Goal: Information Seeking & Learning: Learn about a topic

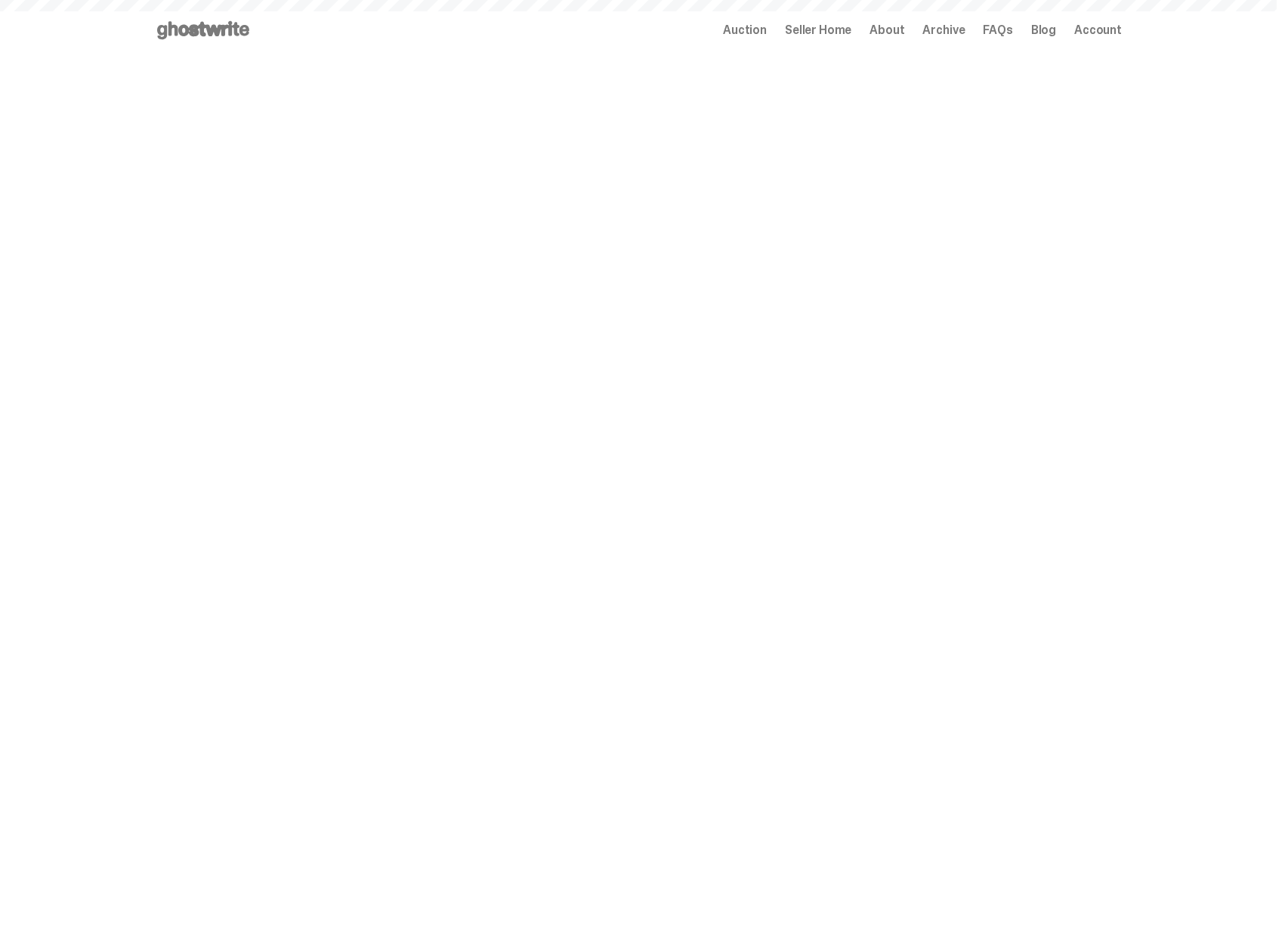
click at [839, 24] on span "Seller Home" at bounding box center [818, 30] width 66 height 12
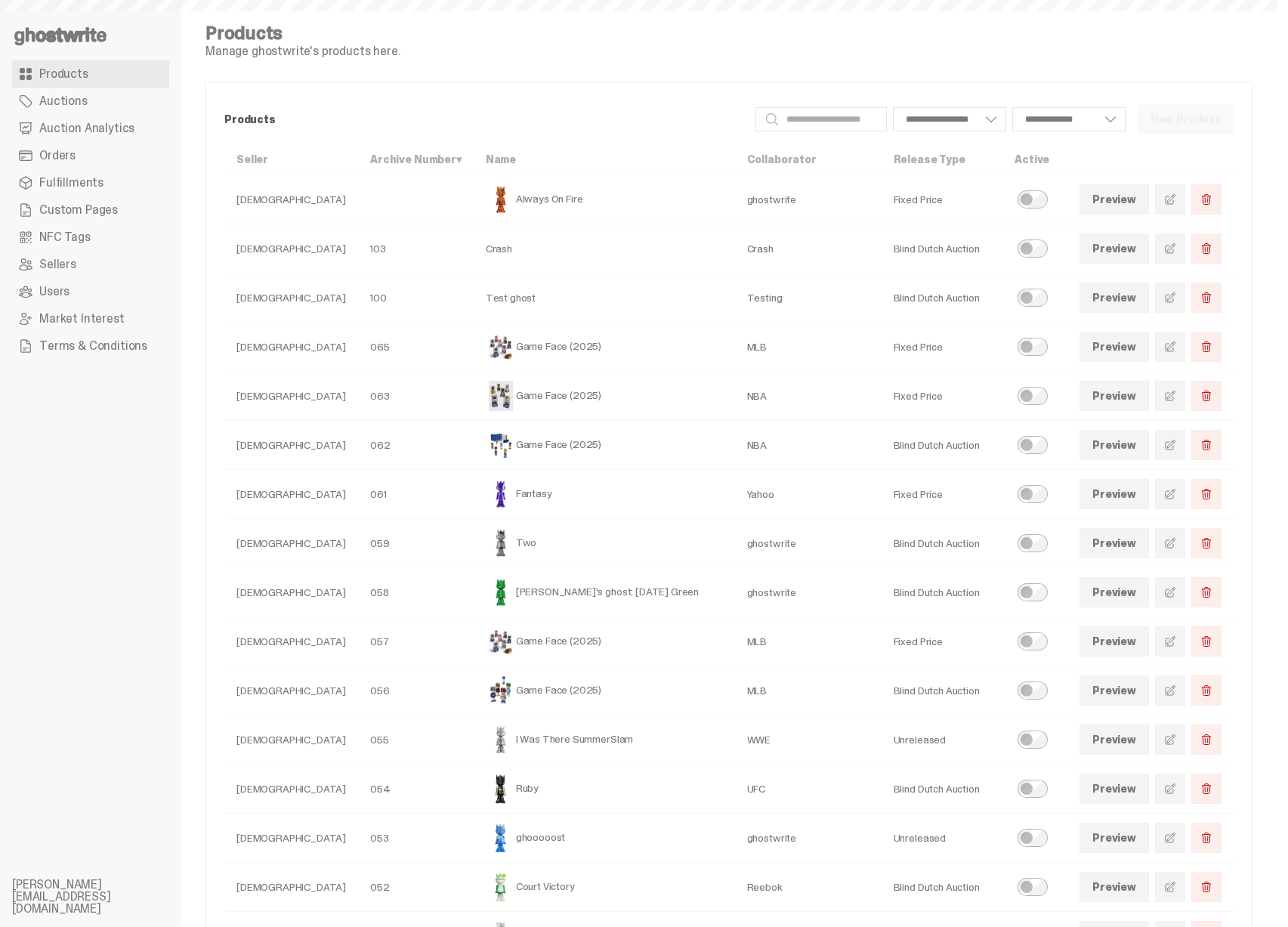
click at [86, 103] on link "Auctions" at bounding box center [90, 101] width 157 height 27
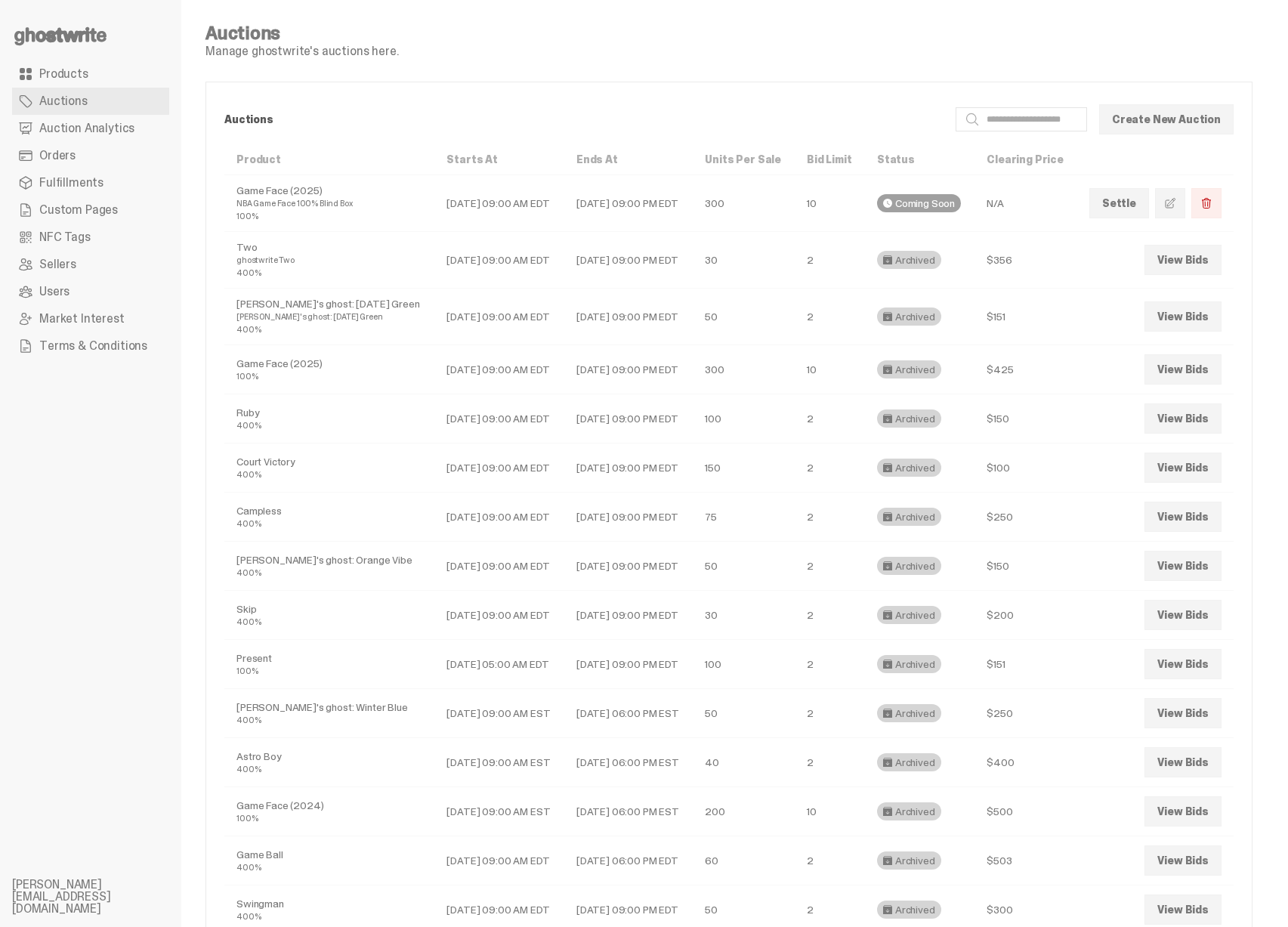
click at [113, 71] on link "Products" at bounding box center [90, 74] width 157 height 27
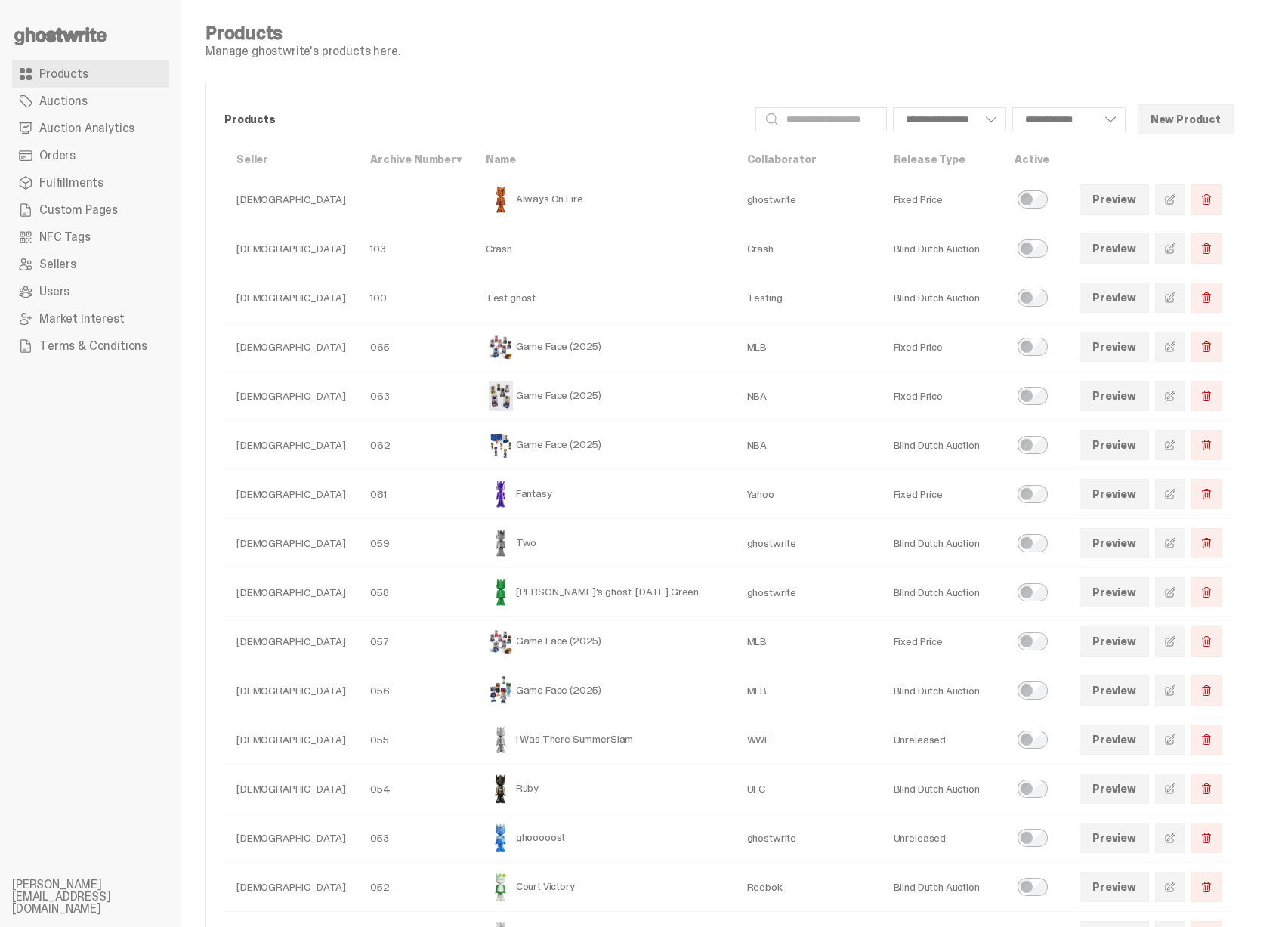
click at [76, 33] on use at bounding box center [61, 36] width 93 height 19
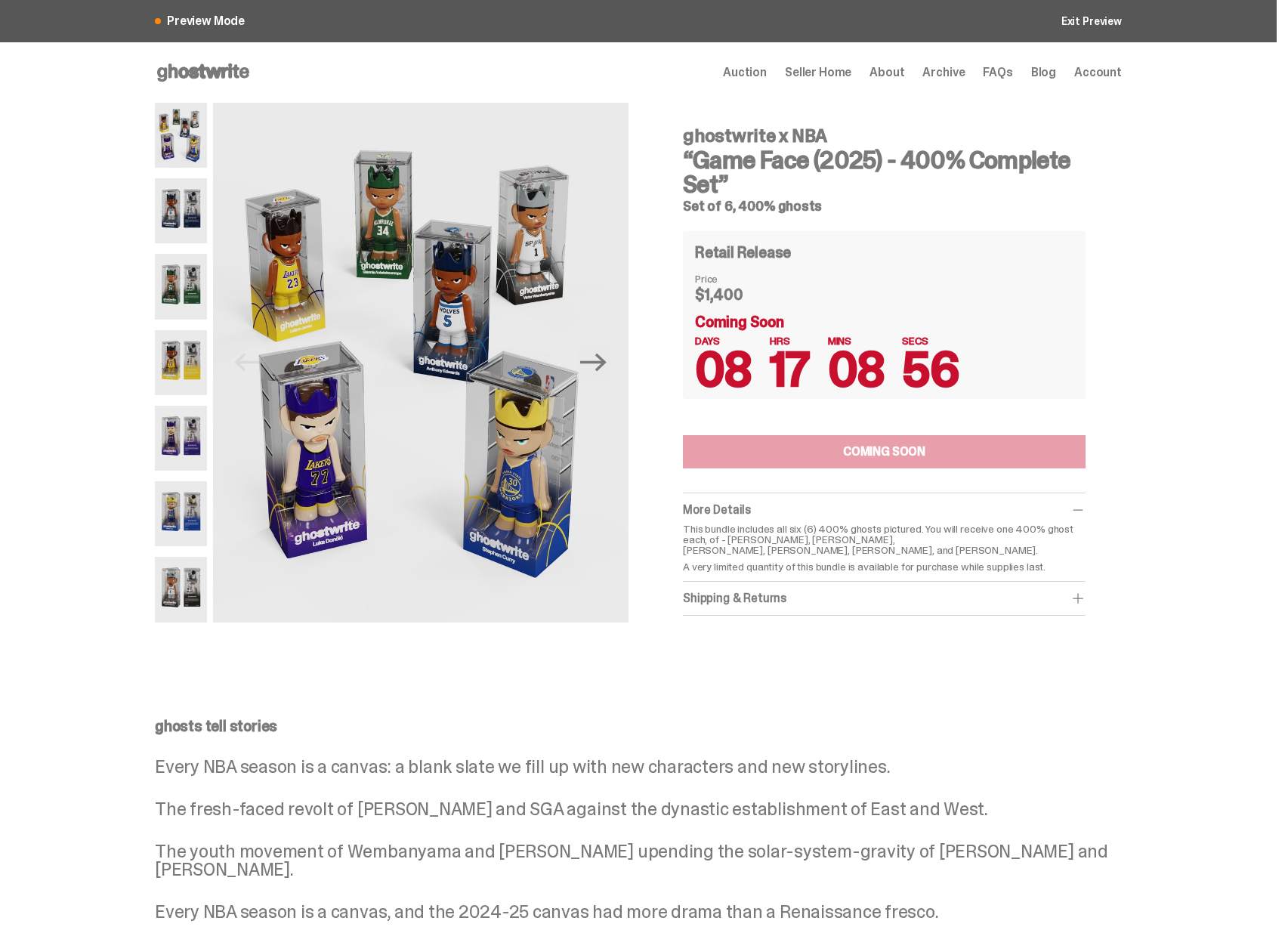
drag, startPoint x: 706, startPoint y: 320, endPoint x: 793, endPoint y: 325, distance: 87.1
click at [792, 326] on div "Coming Soon DAYS 08 HRS 17 MINS 08 SECS 56" at bounding box center [884, 351] width 379 height 72
drag, startPoint x: 793, startPoint y: 325, endPoint x: 700, endPoint y: 322, distance: 93.0
click at [700, 322] on div "Coming Soon DAYS 08 HRS 17 MINS 08 SECS 55" at bounding box center [884, 351] width 379 height 72
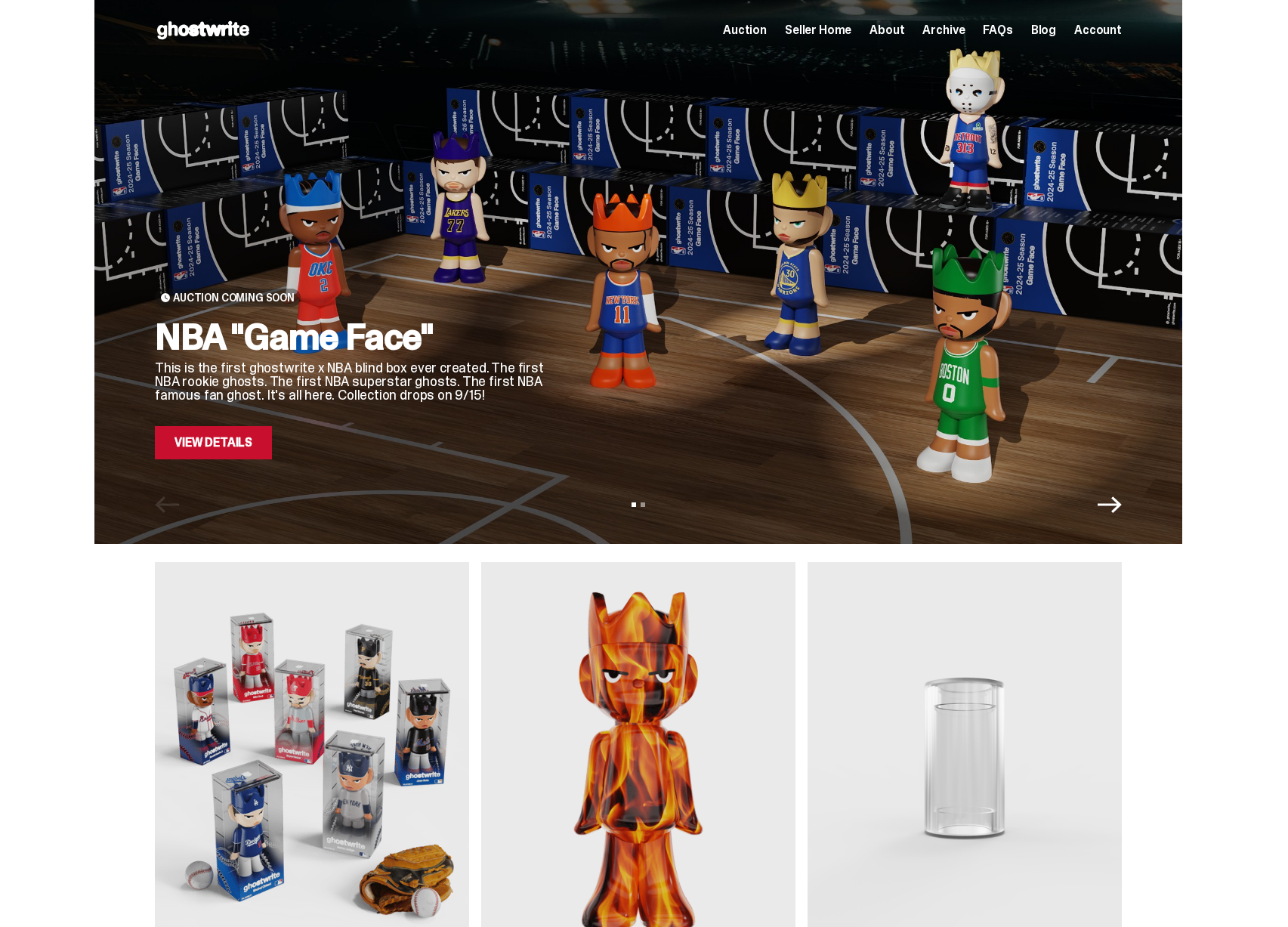
click at [231, 433] on link "View Details" at bounding box center [213, 442] width 117 height 34
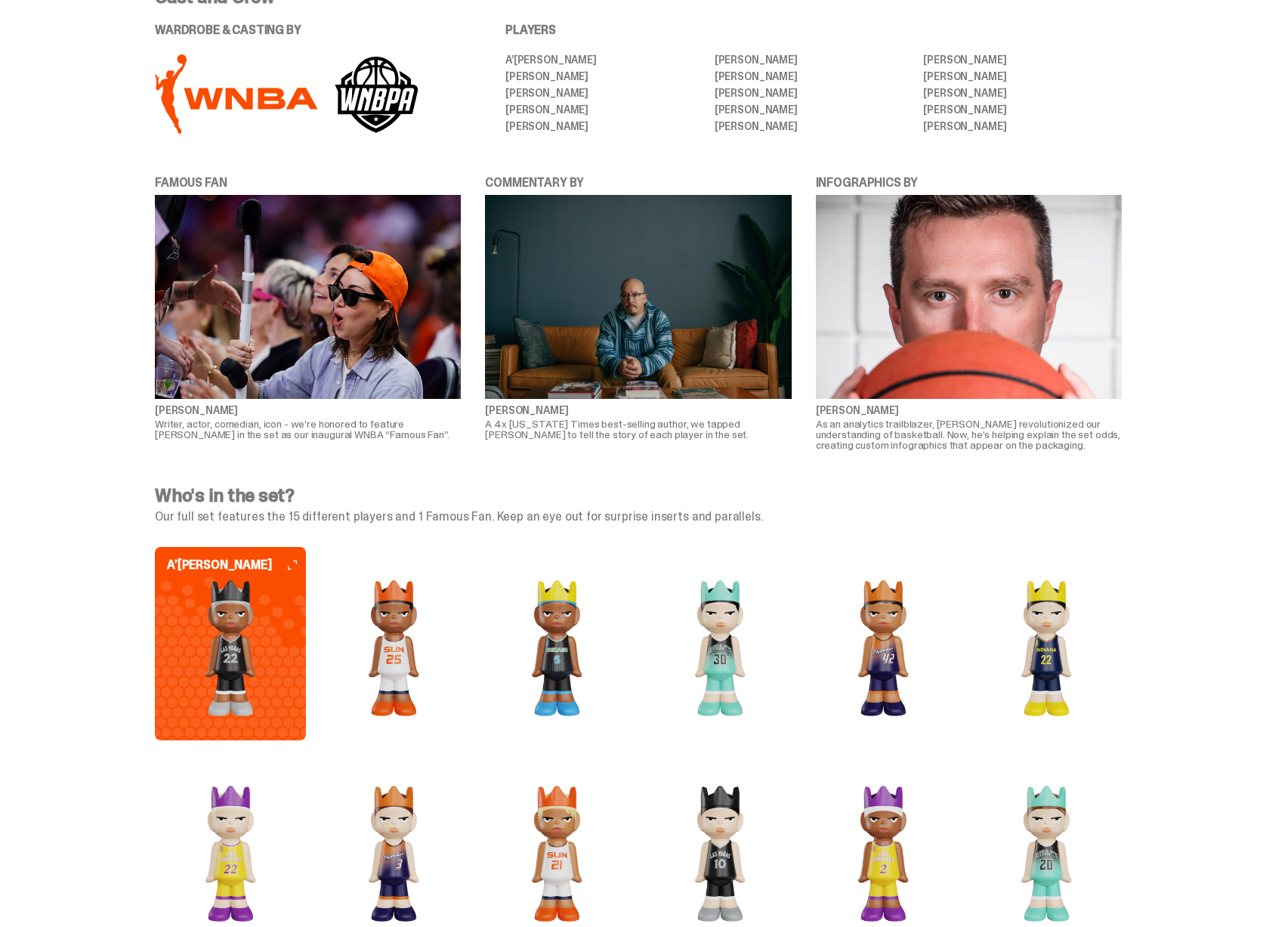
scroll to position [3666, 0]
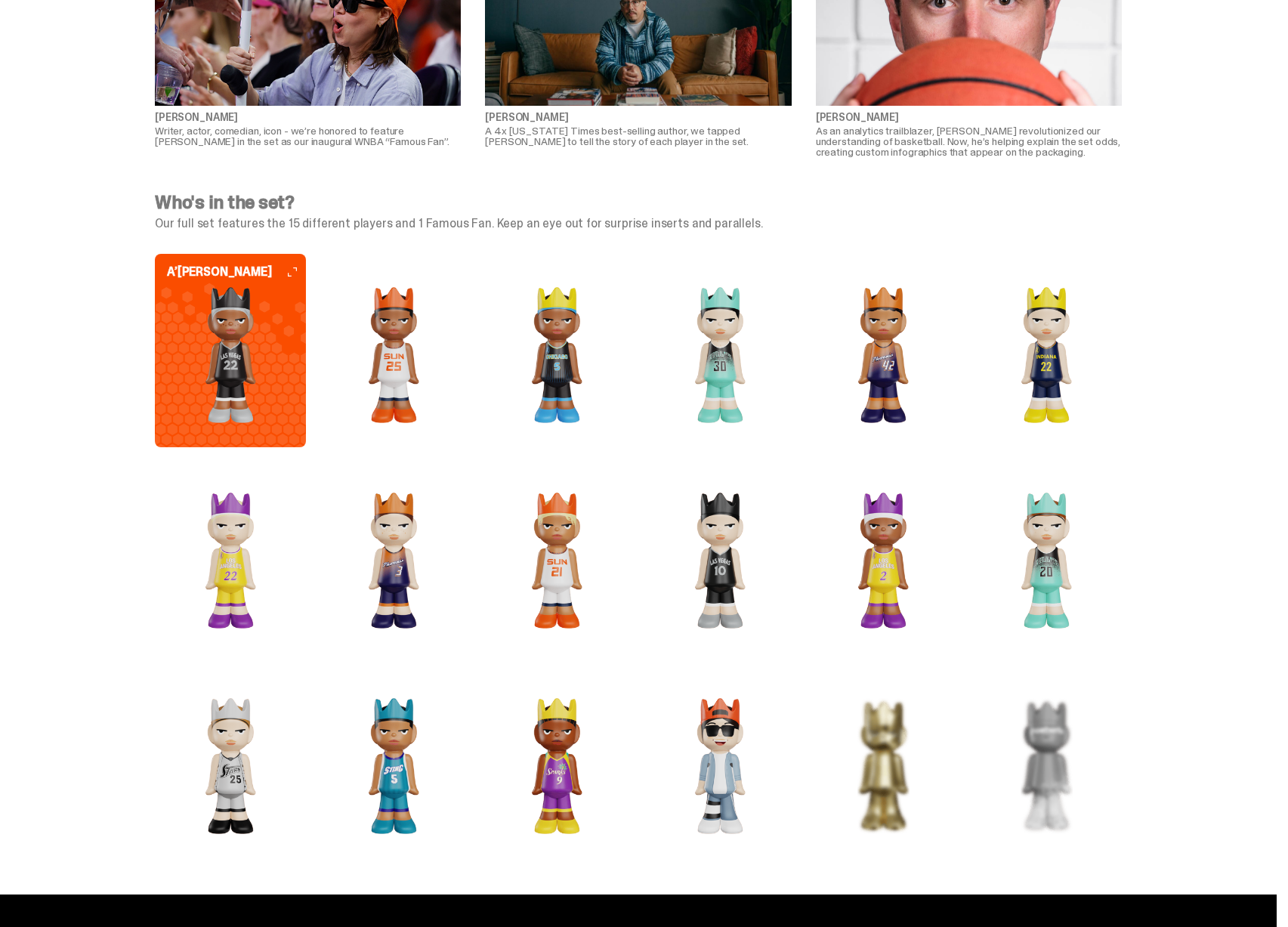
click at [416, 384] on img at bounding box center [394, 355] width 151 height 136
click at [224, 396] on img at bounding box center [231, 355] width 151 height 136
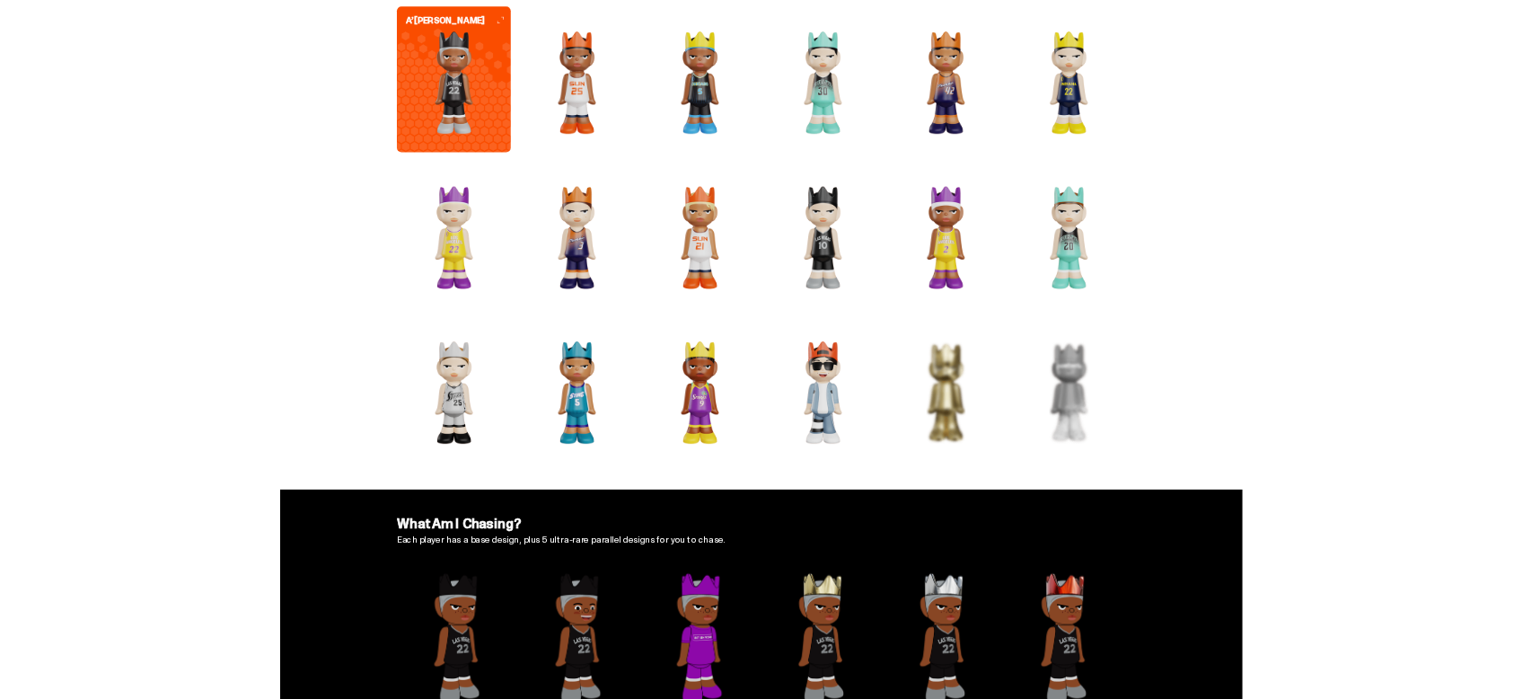
scroll to position [4319, 0]
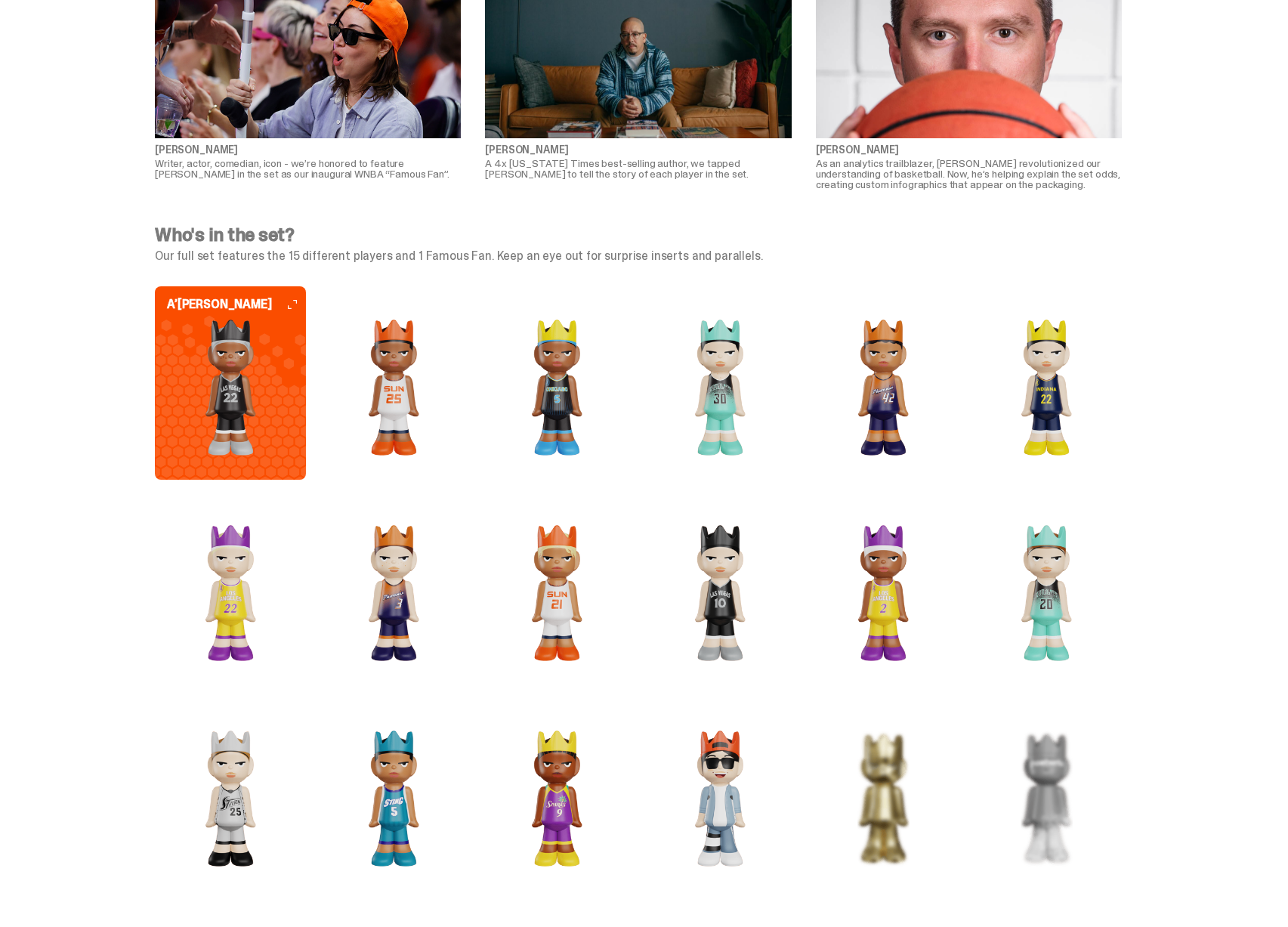
click at [413, 413] on img at bounding box center [394, 388] width 151 height 136
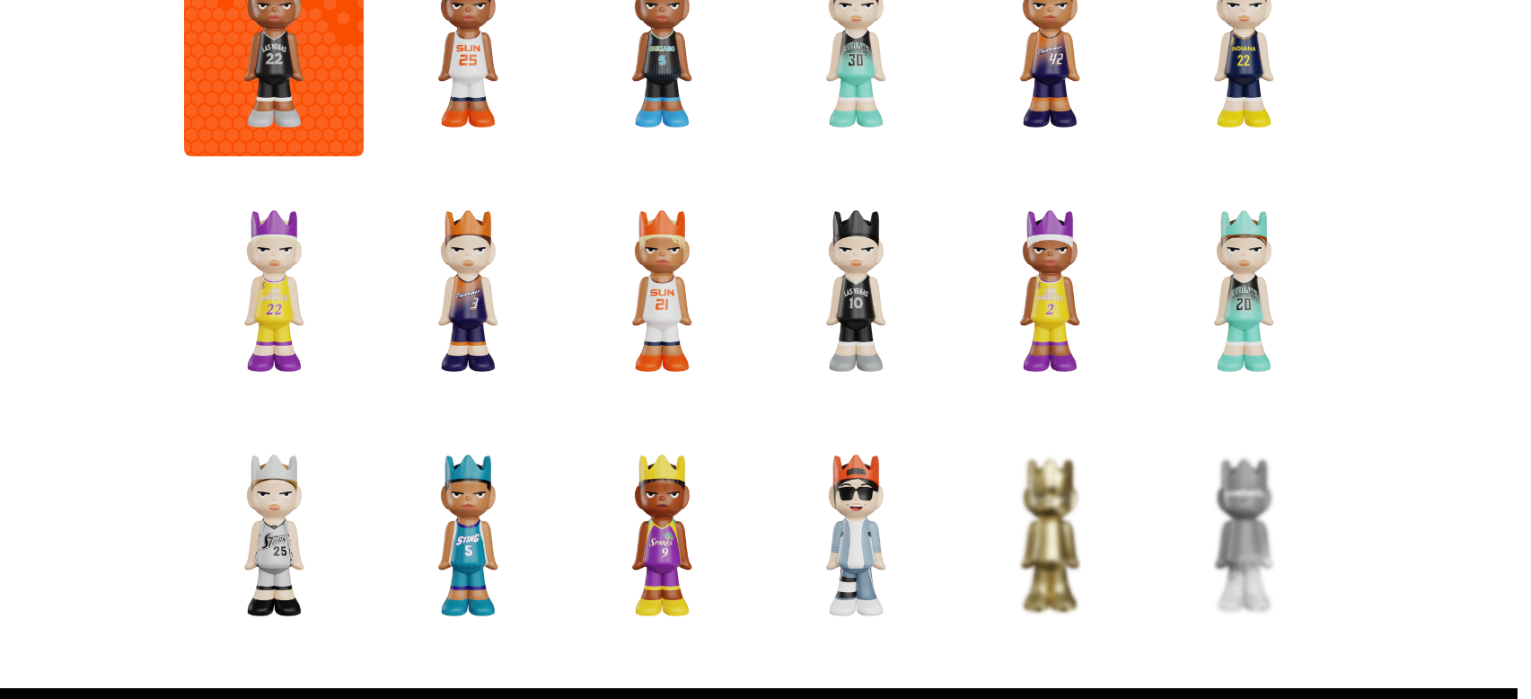
scroll to position [4373, 0]
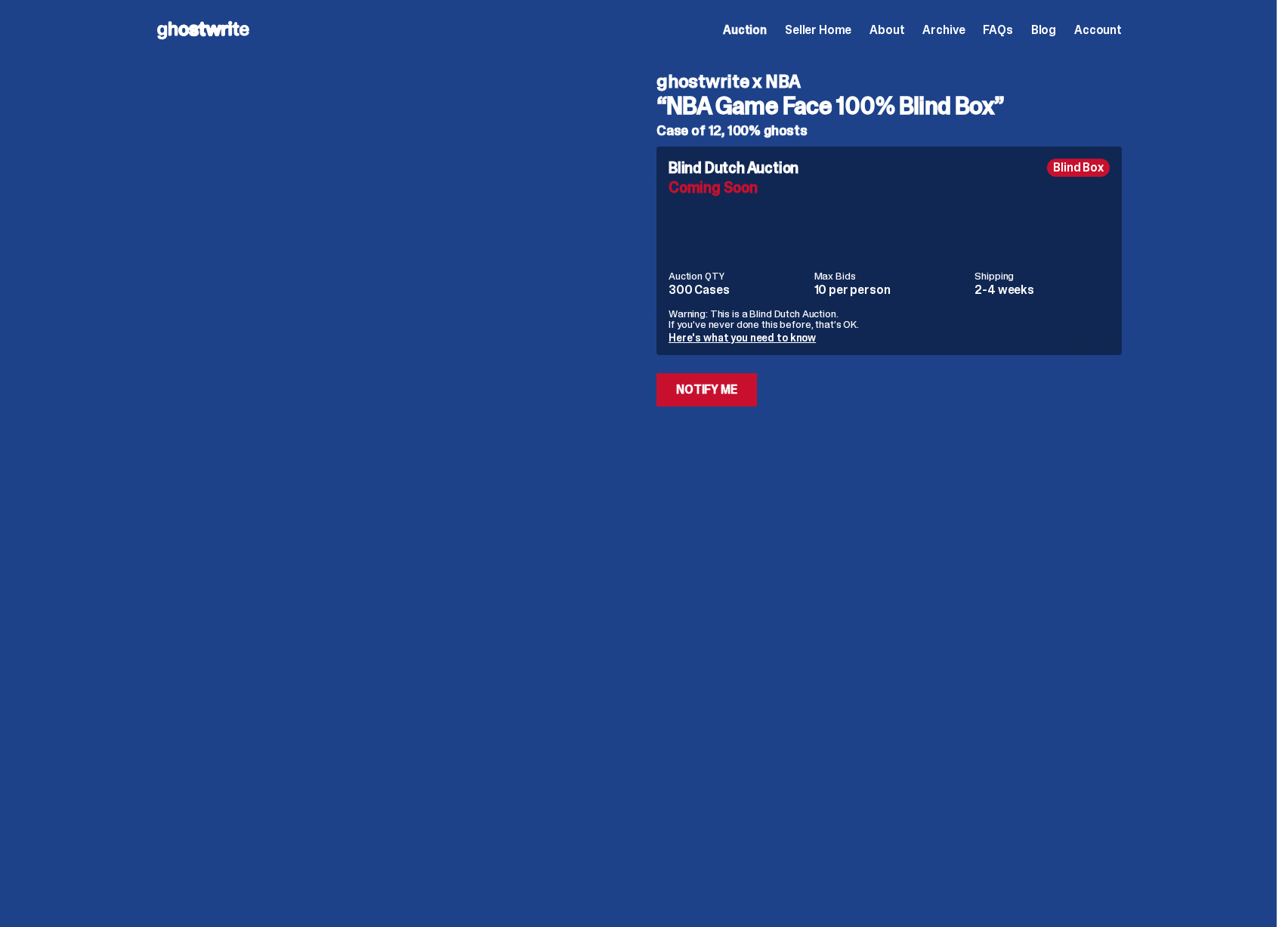
scroll to position [1560, 0]
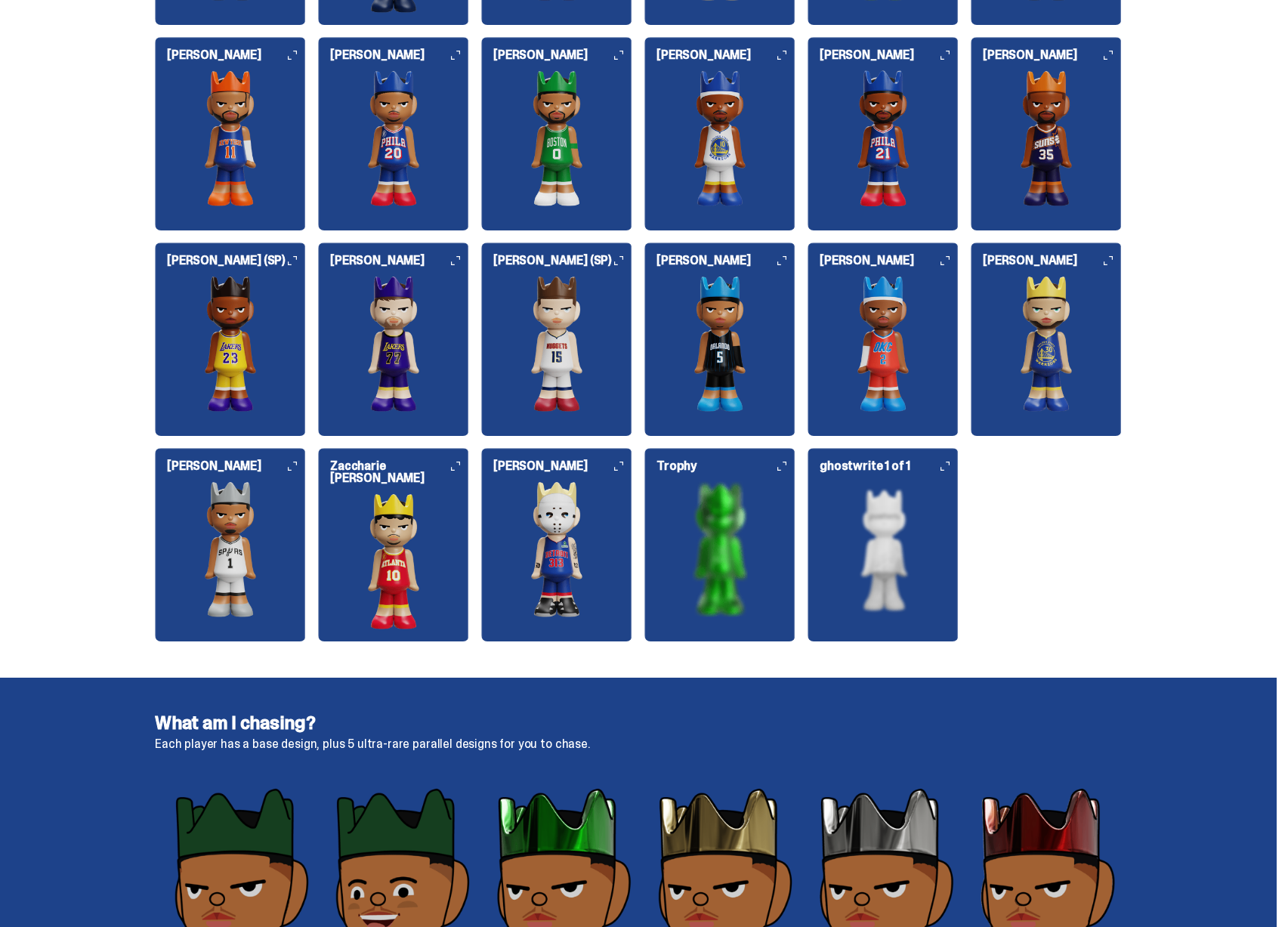
scroll to position [1324, 0]
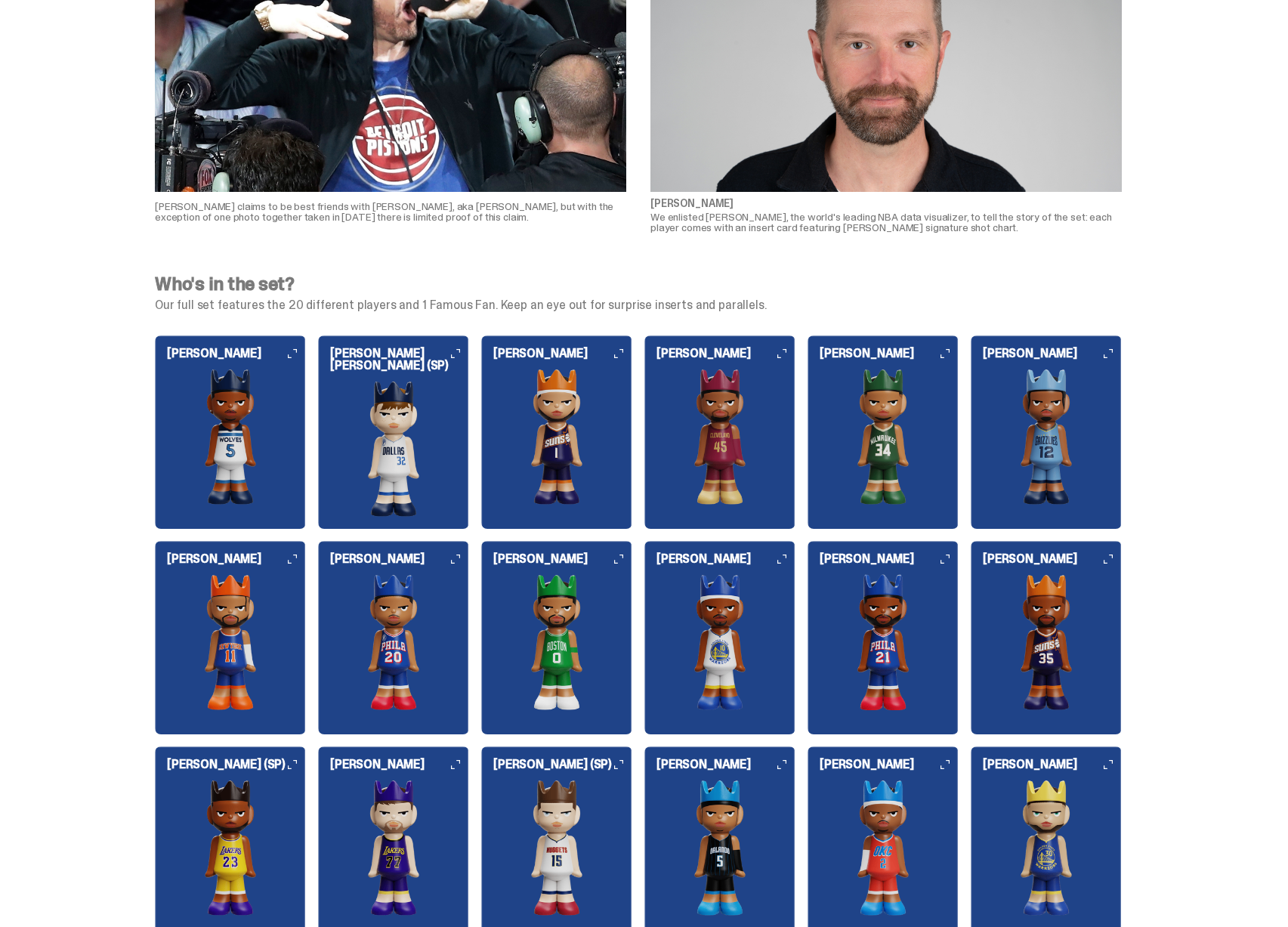
click at [565, 407] on img at bounding box center [557, 437] width 151 height 136
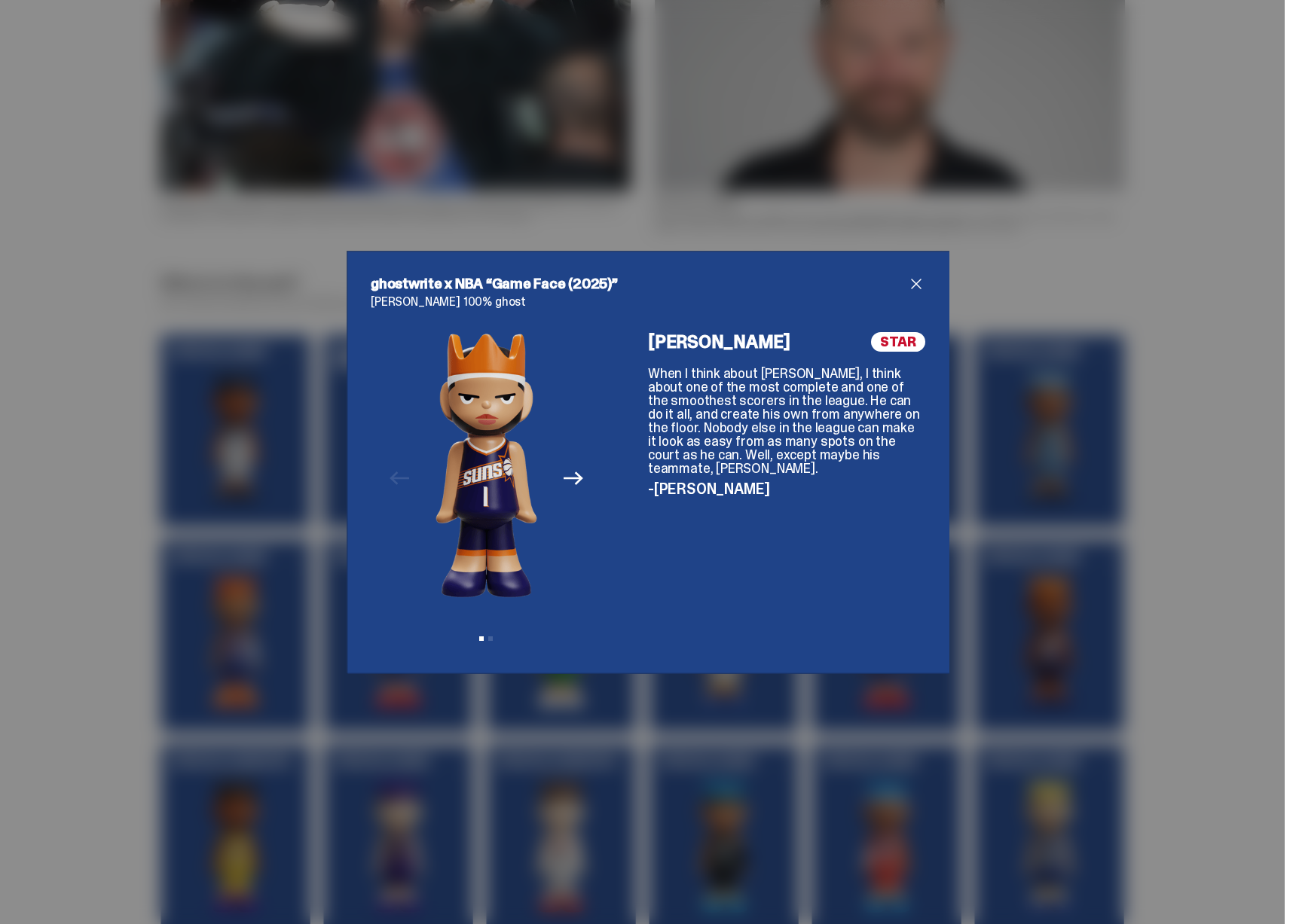
click at [673, 481] on p "-Kirk Goldsberry" at bounding box center [786, 489] width 277 height 15
click at [572, 475] on icon "Next" at bounding box center [573, 479] width 19 height 13
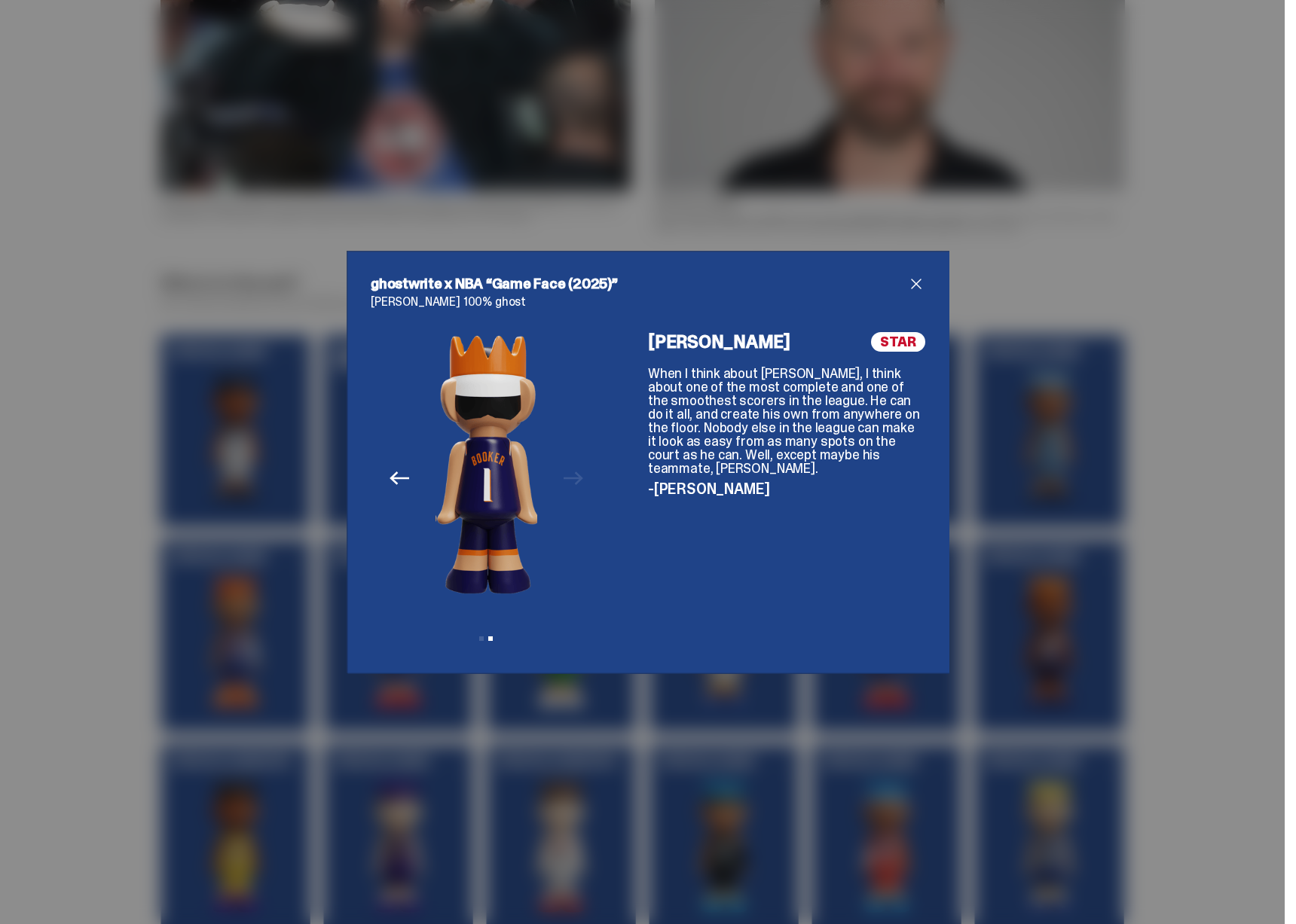
drag, startPoint x: 1048, startPoint y: 488, endPoint x: 1001, endPoint y: 496, distance: 47.7
click at [1048, 488] on div "ghostwrite x NBA “Game Face (2025)” Devin Booker 100% ghost Previous Next View …" at bounding box center [648, 462] width 1296 height 924
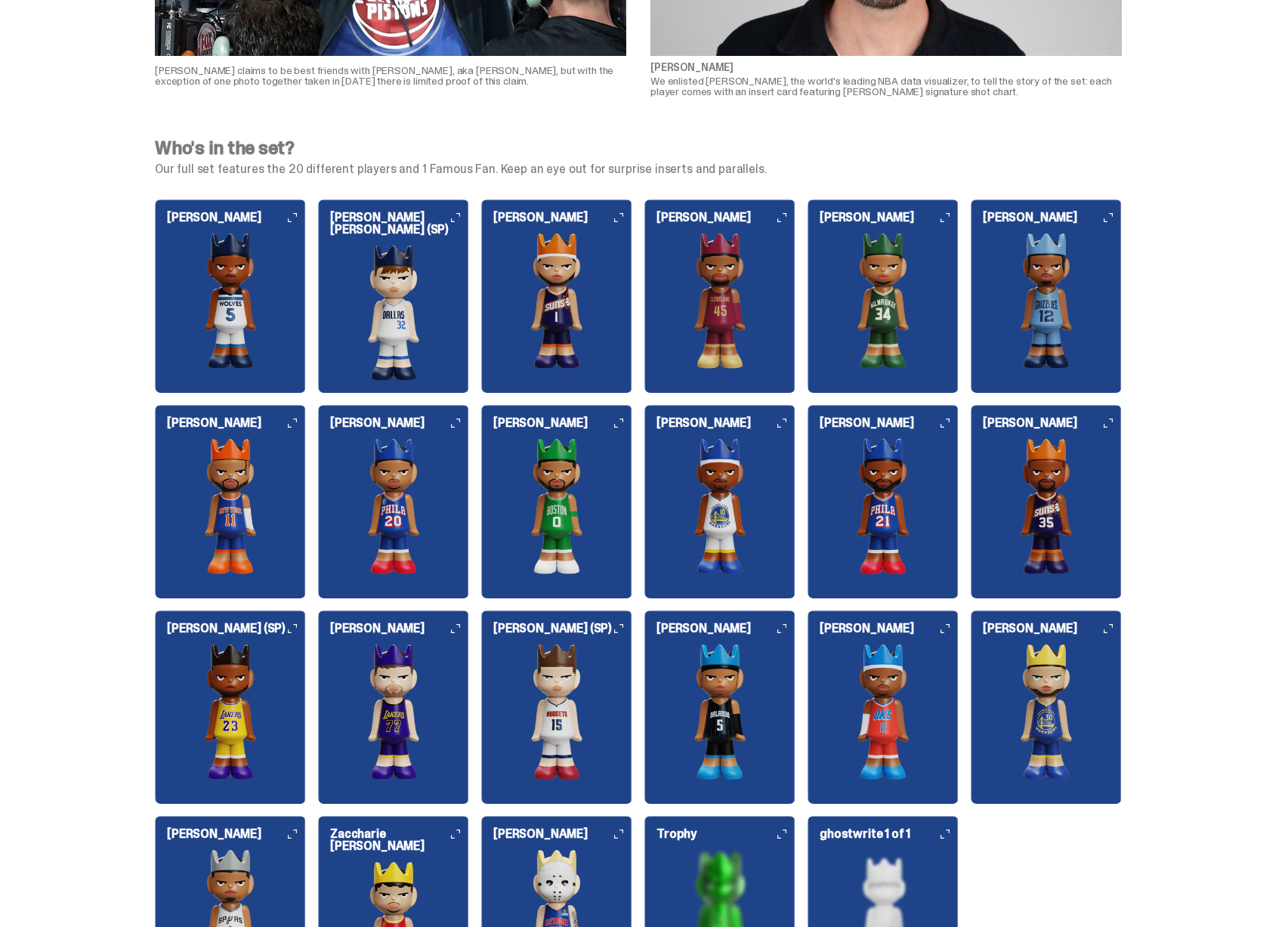
scroll to position [1639, 0]
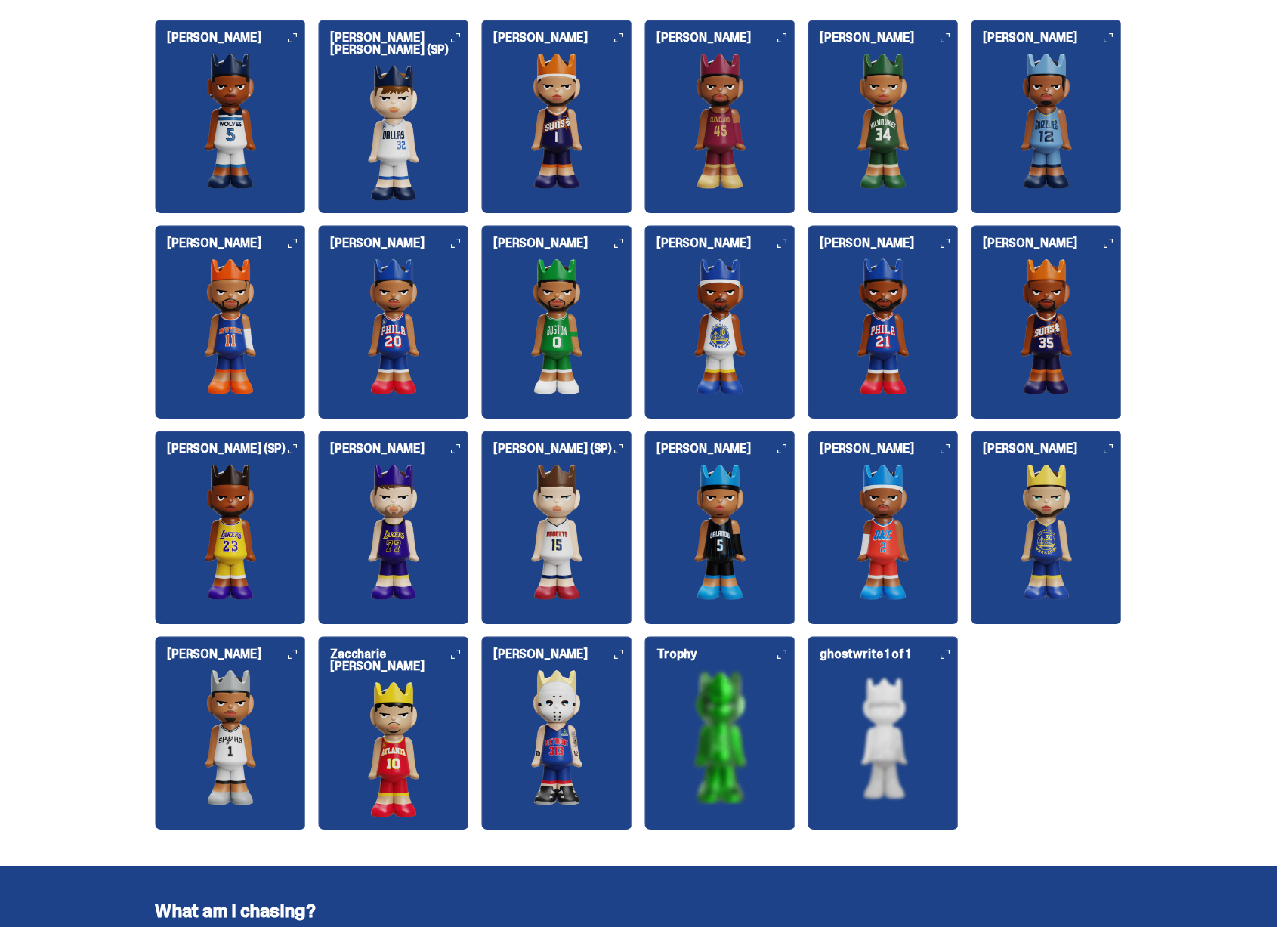
click at [879, 707] on img at bounding box center [883, 738] width 151 height 136
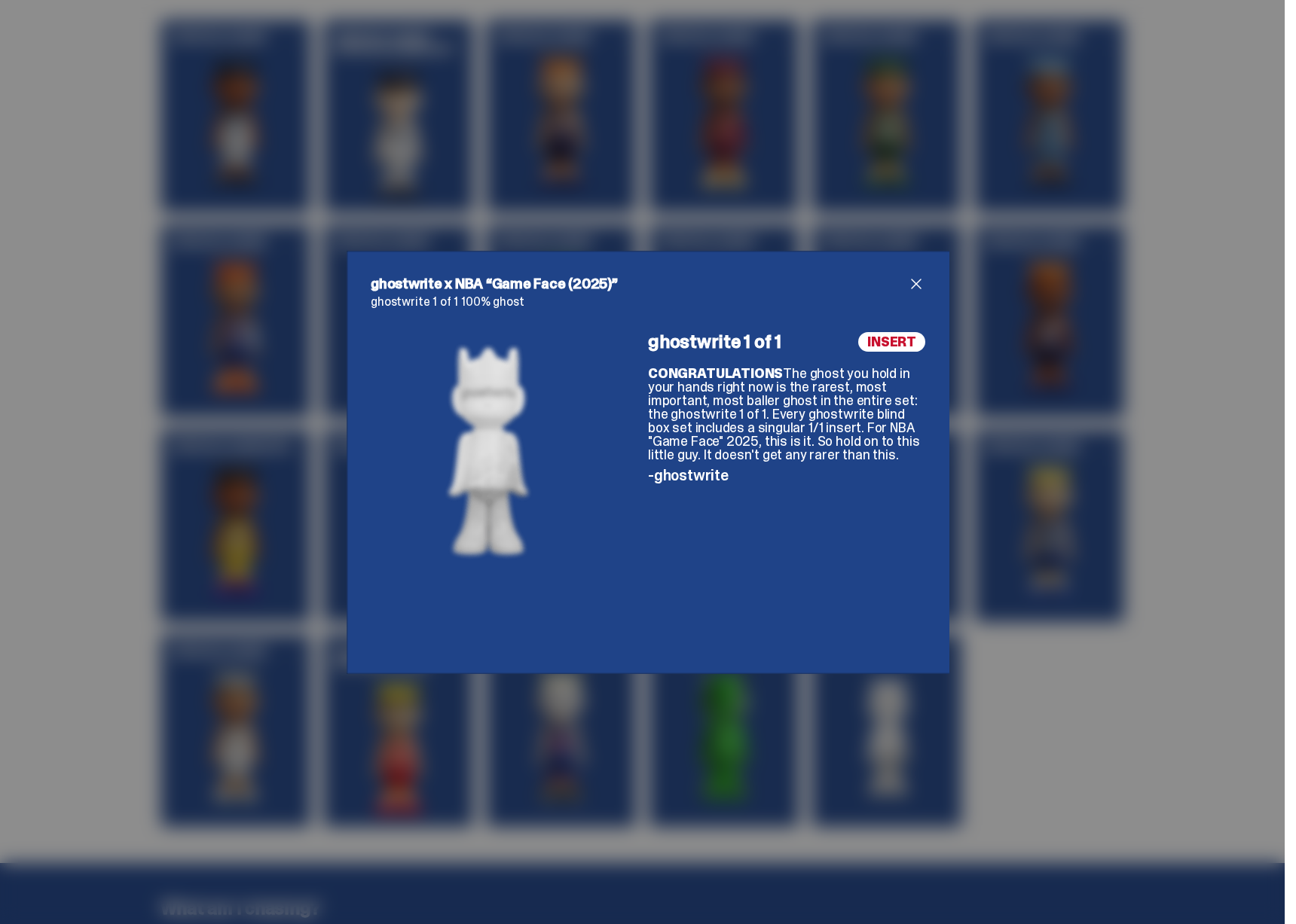
click at [1007, 441] on div "ghostwrite x NBA “Game Face (2025)” ghostwrite 1 of 1 100% ghost ghostwrite 1 o…" at bounding box center [648, 462] width 1296 height 924
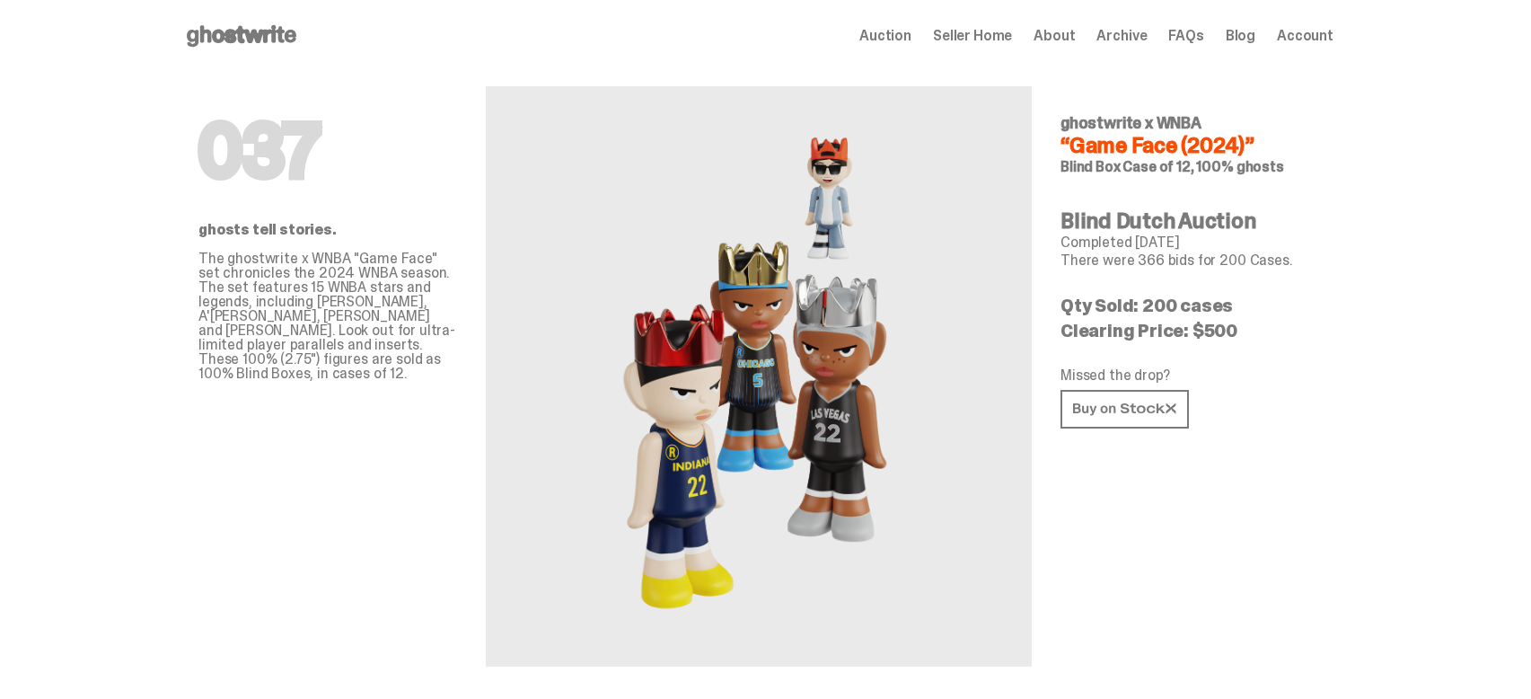
scroll to position [4373, 0]
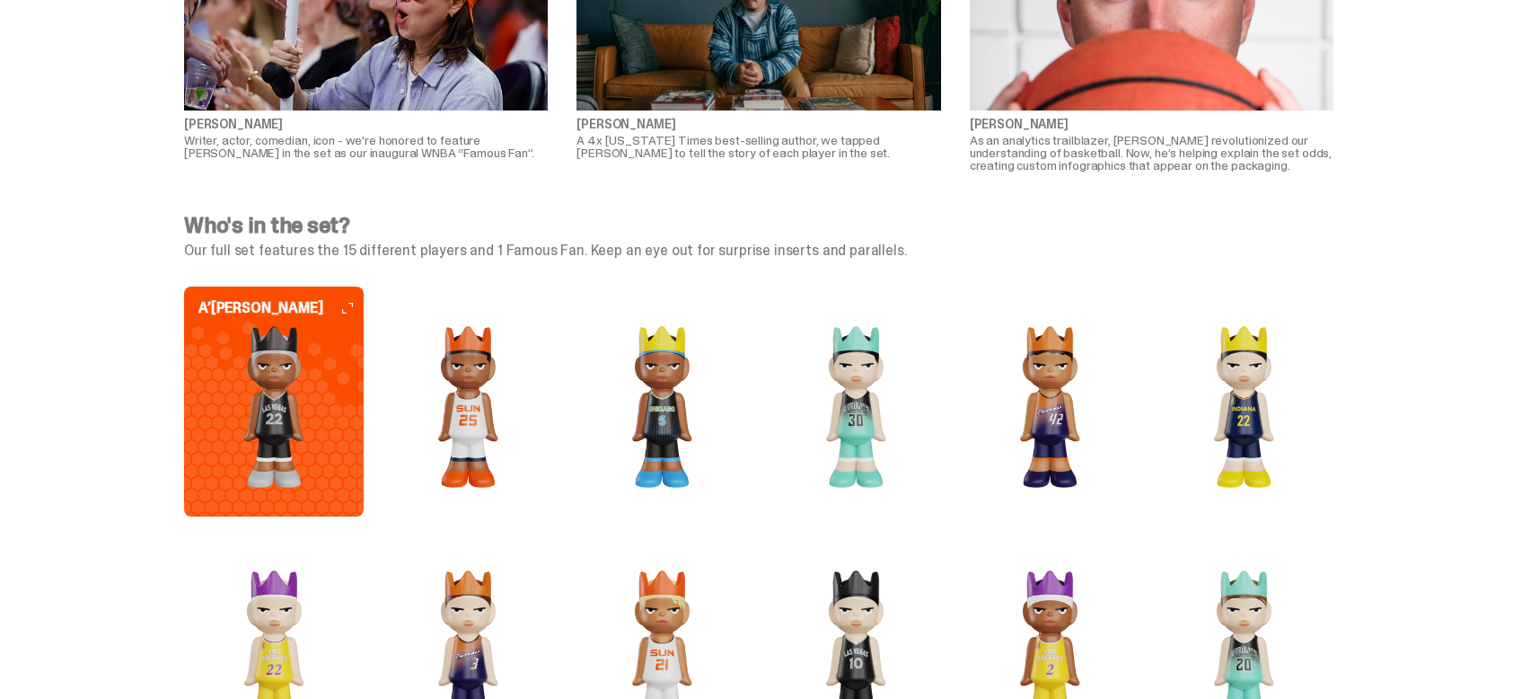
click at [456, 394] on img at bounding box center [468, 407] width 180 height 162
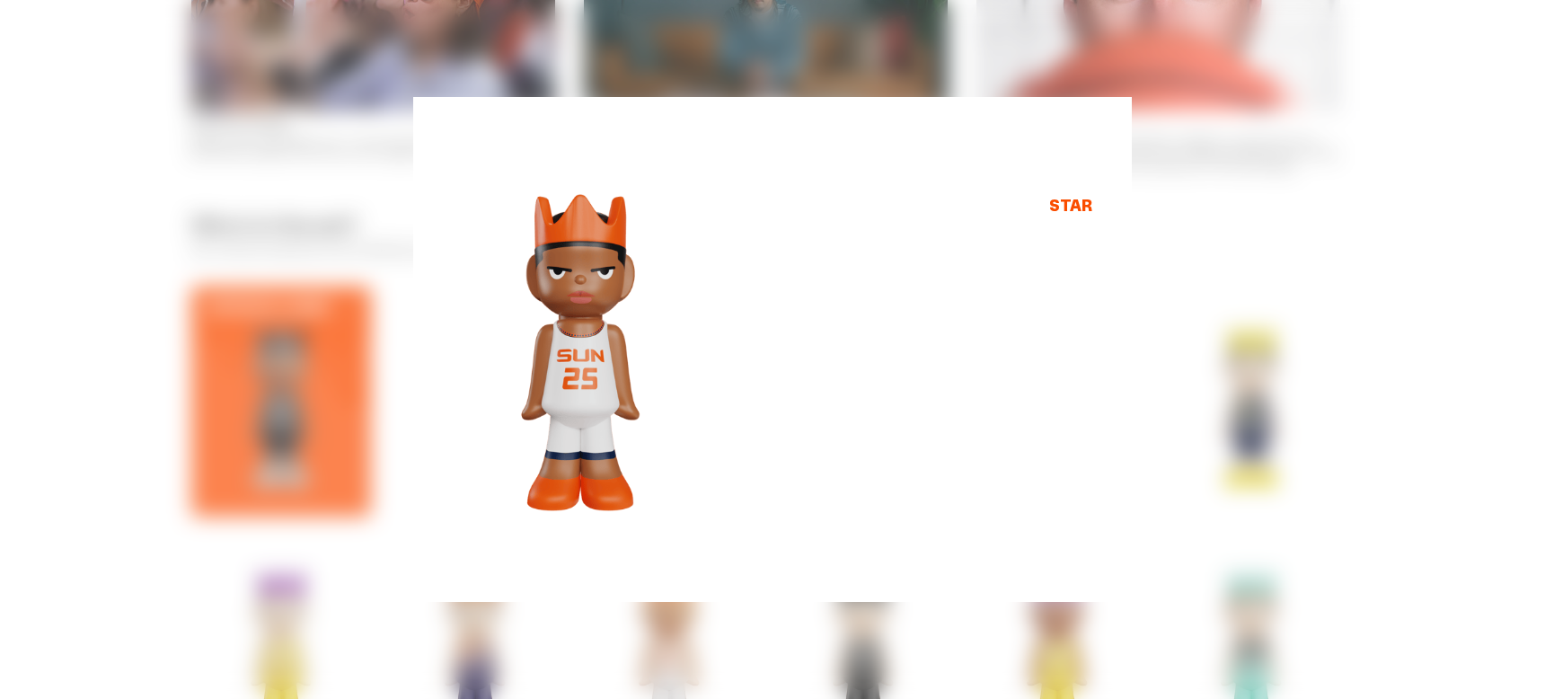
click at [1340, 365] on div "ghostwrite x WNBA “Game Face (2024)” Alyssa Thomas 100% ghost Previous Next Vie…" at bounding box center [772, 349] width 1545 height 699
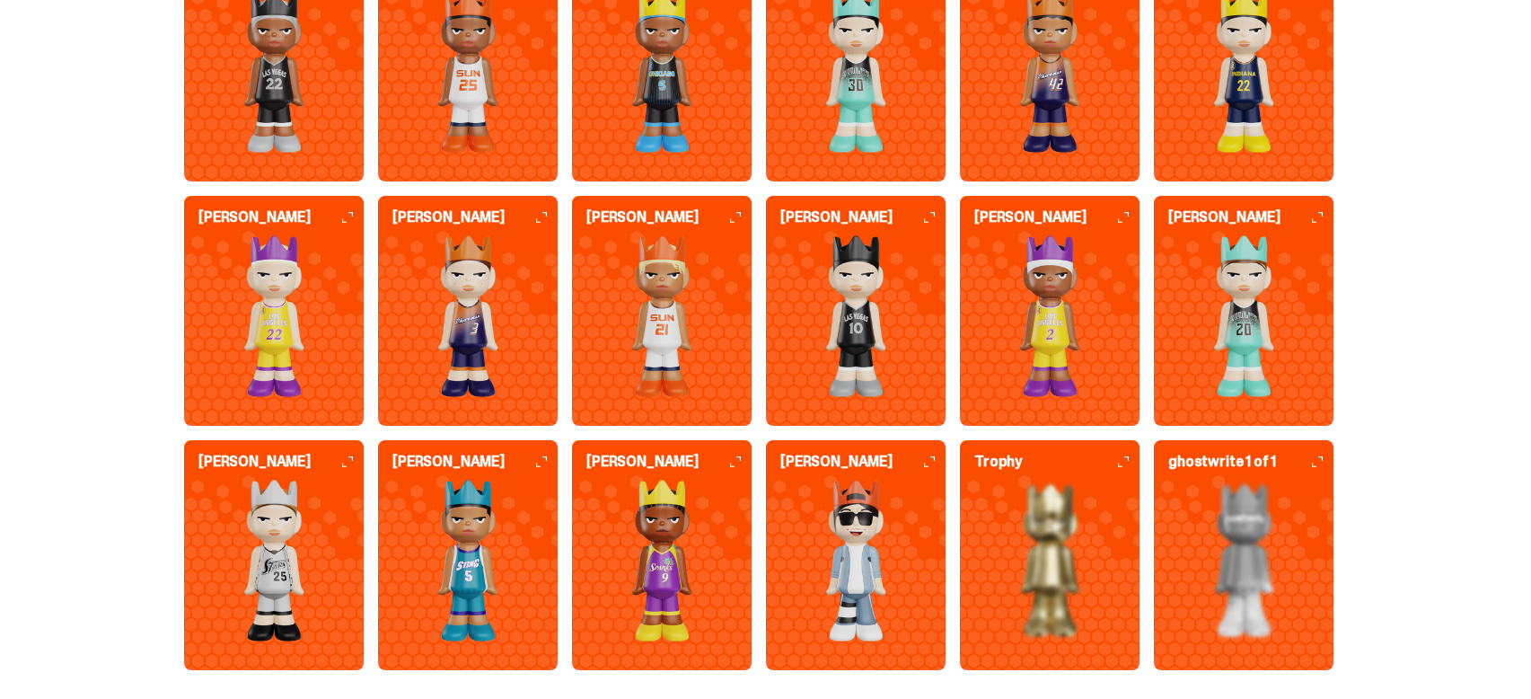
scroll to position [4704, 0]
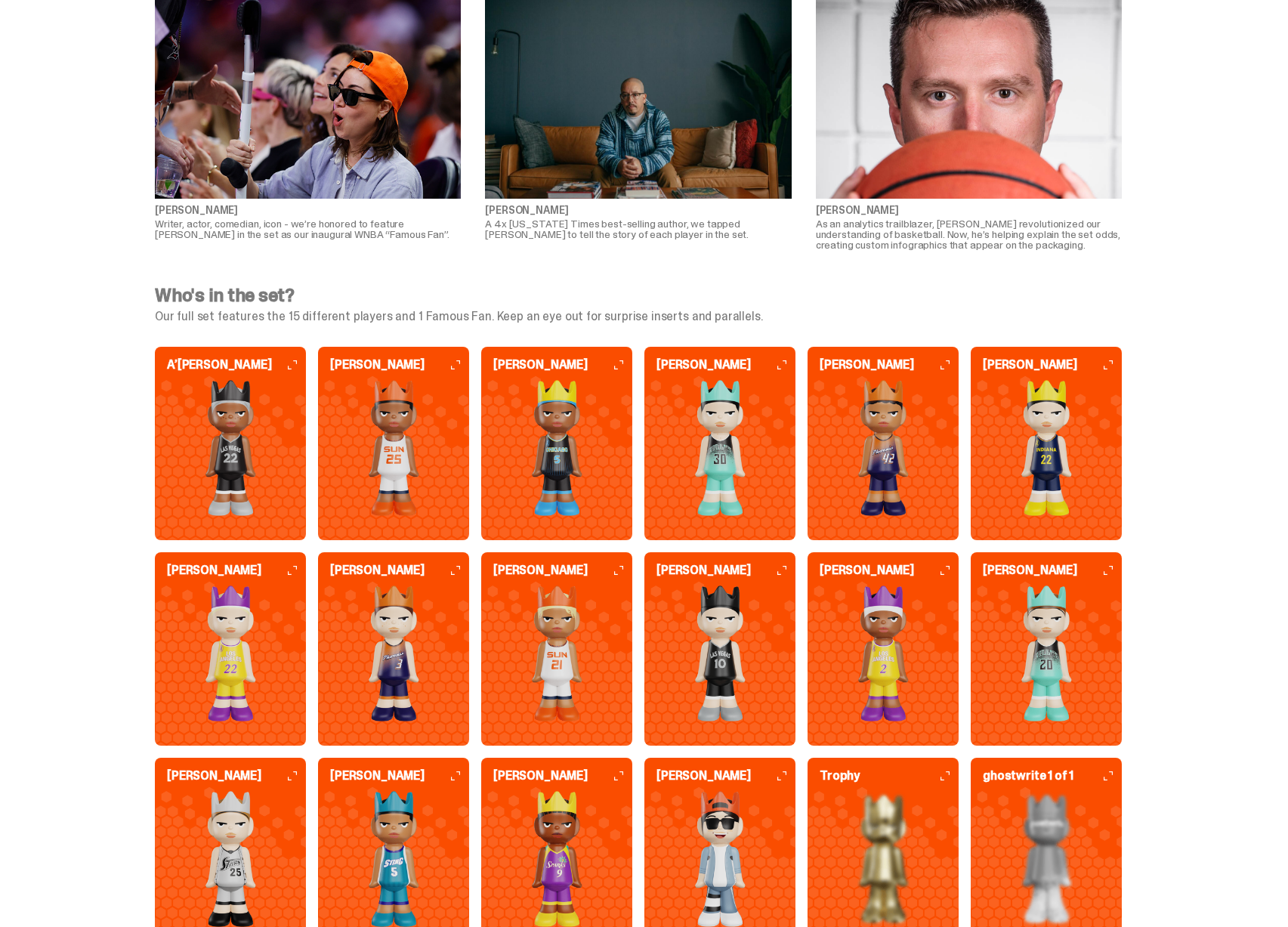
scroll to position [3964, 0]
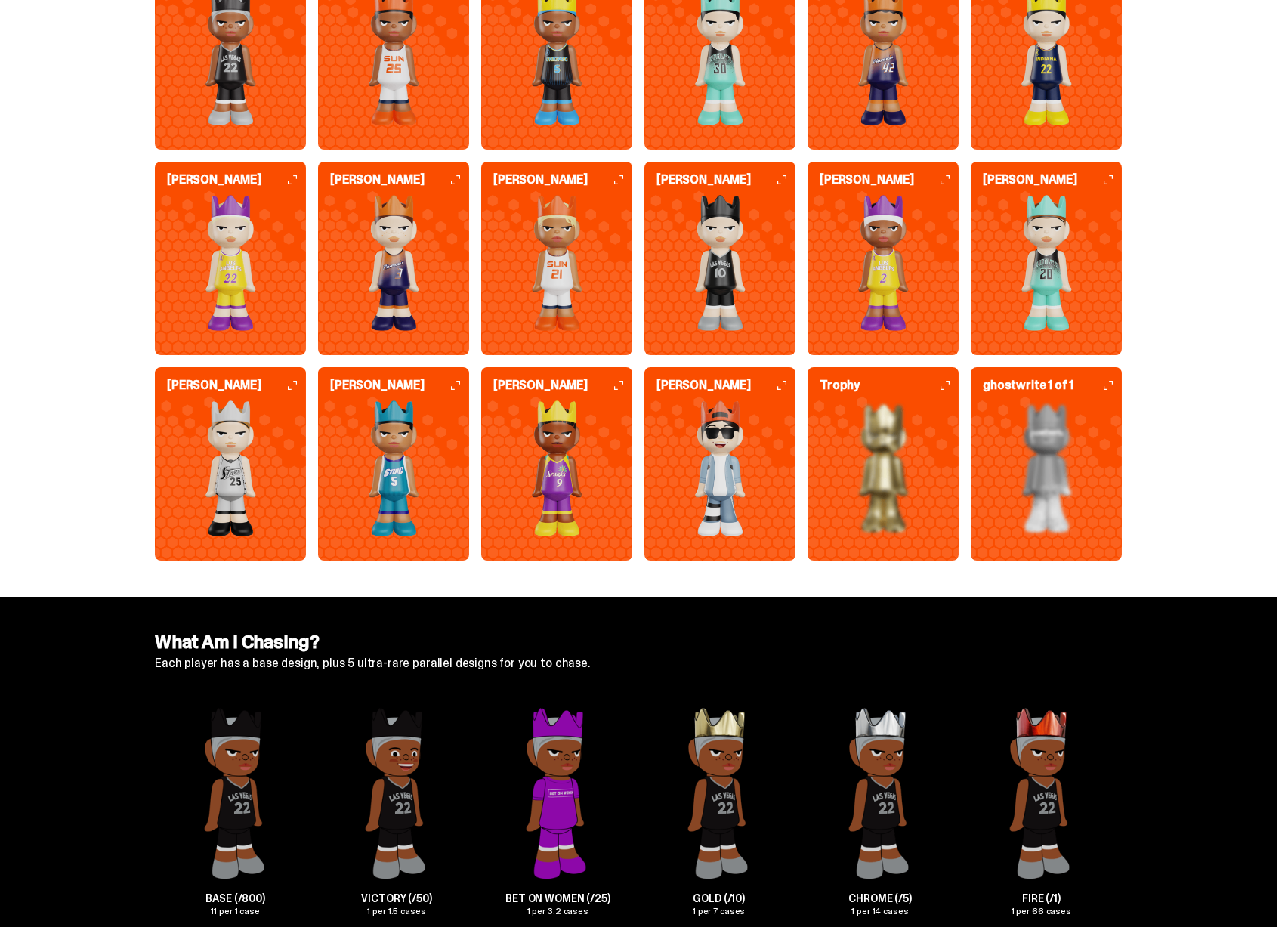
click at [931, 513] on img at bounding box center [883, 469] width 151 height 136
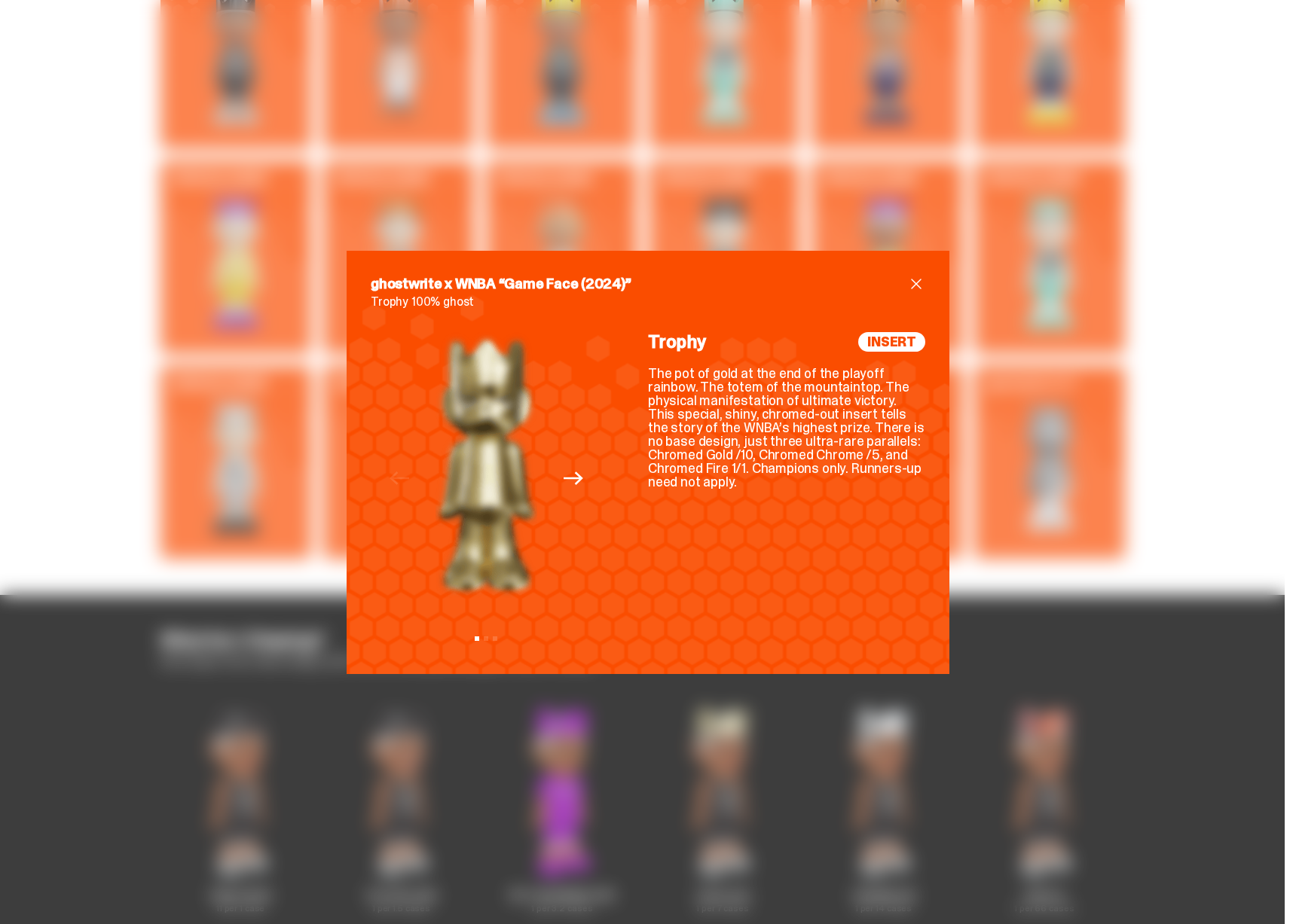
click at [1067, 476] on div "ghostwrite x WNBA “Game Face (2024)” Trophy 100% ghost Previous Next View slide…" at bounding box center [648, 462] width 1296 height 924
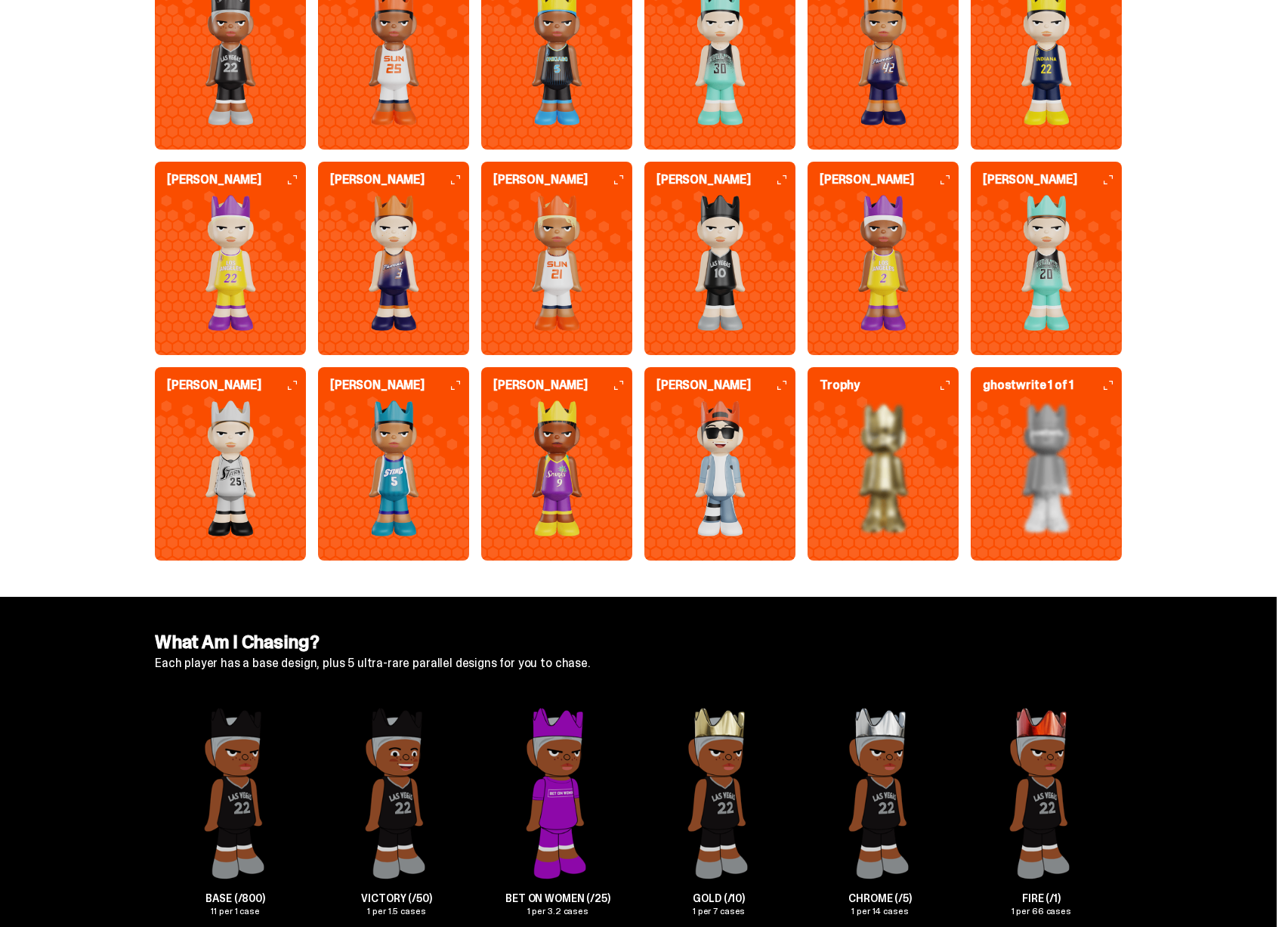
click at [1059, 463] on img at bounding box center [1047, 469] width 151 height 136
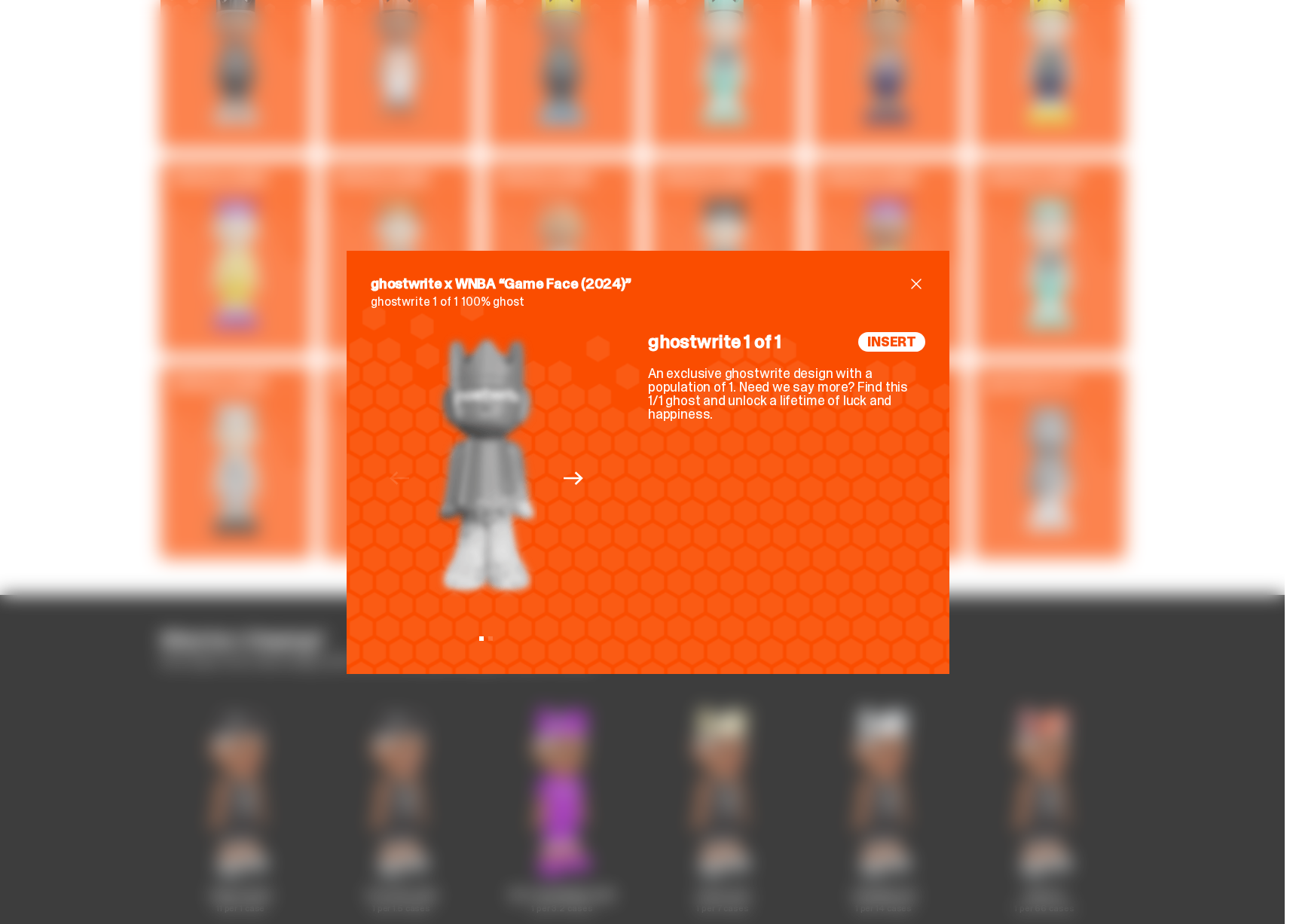
click at [1090, 367] on div "ghostwrite x WNBA “Game Face (2024)” ghostwrite 1 of 1 100% ghost Previous Next…" at bounding box center [648, 462] width 1296 height 924
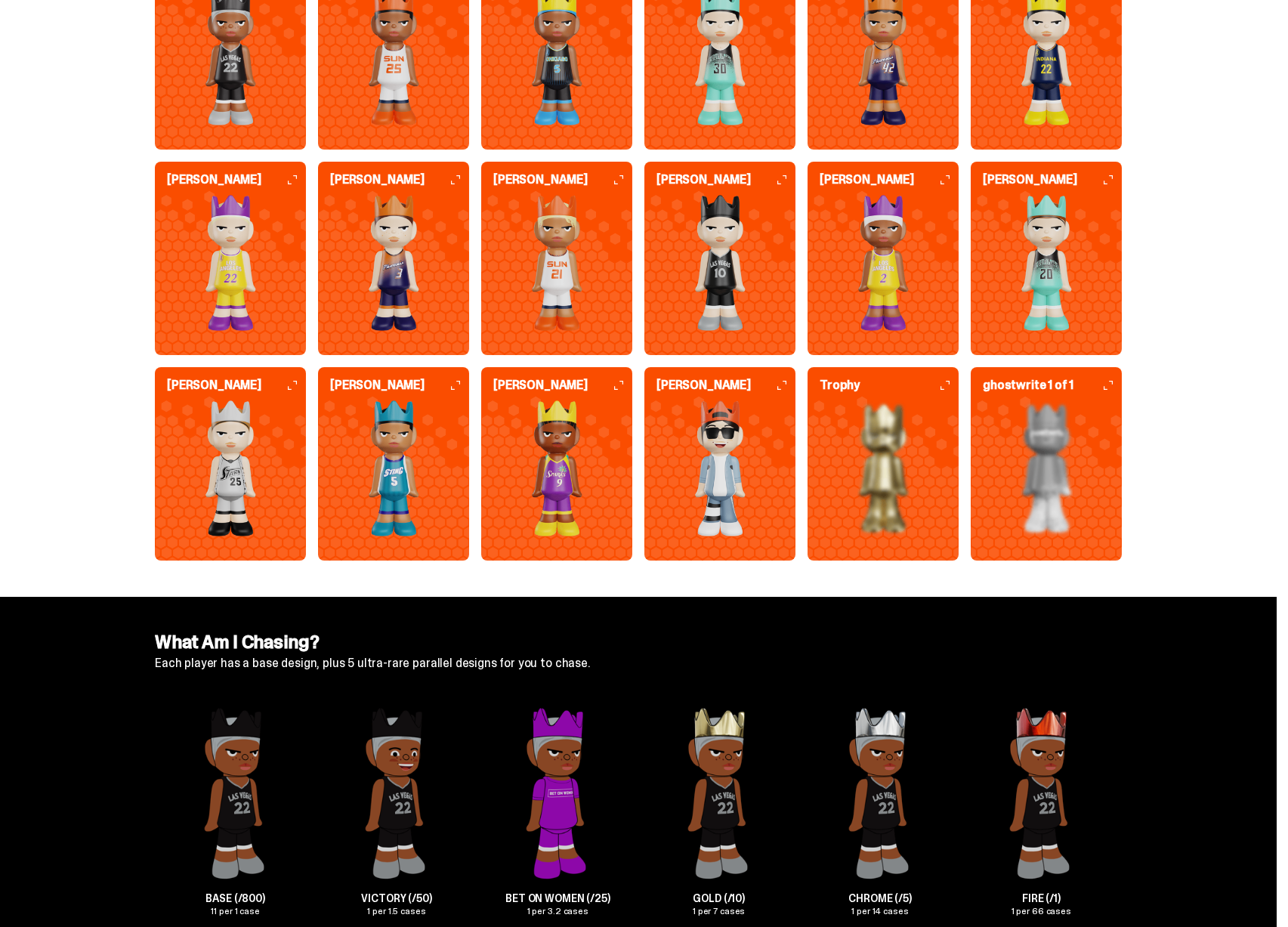
click at [1067, 251] on img at bounding box center [1047, 263] width 151 height 136
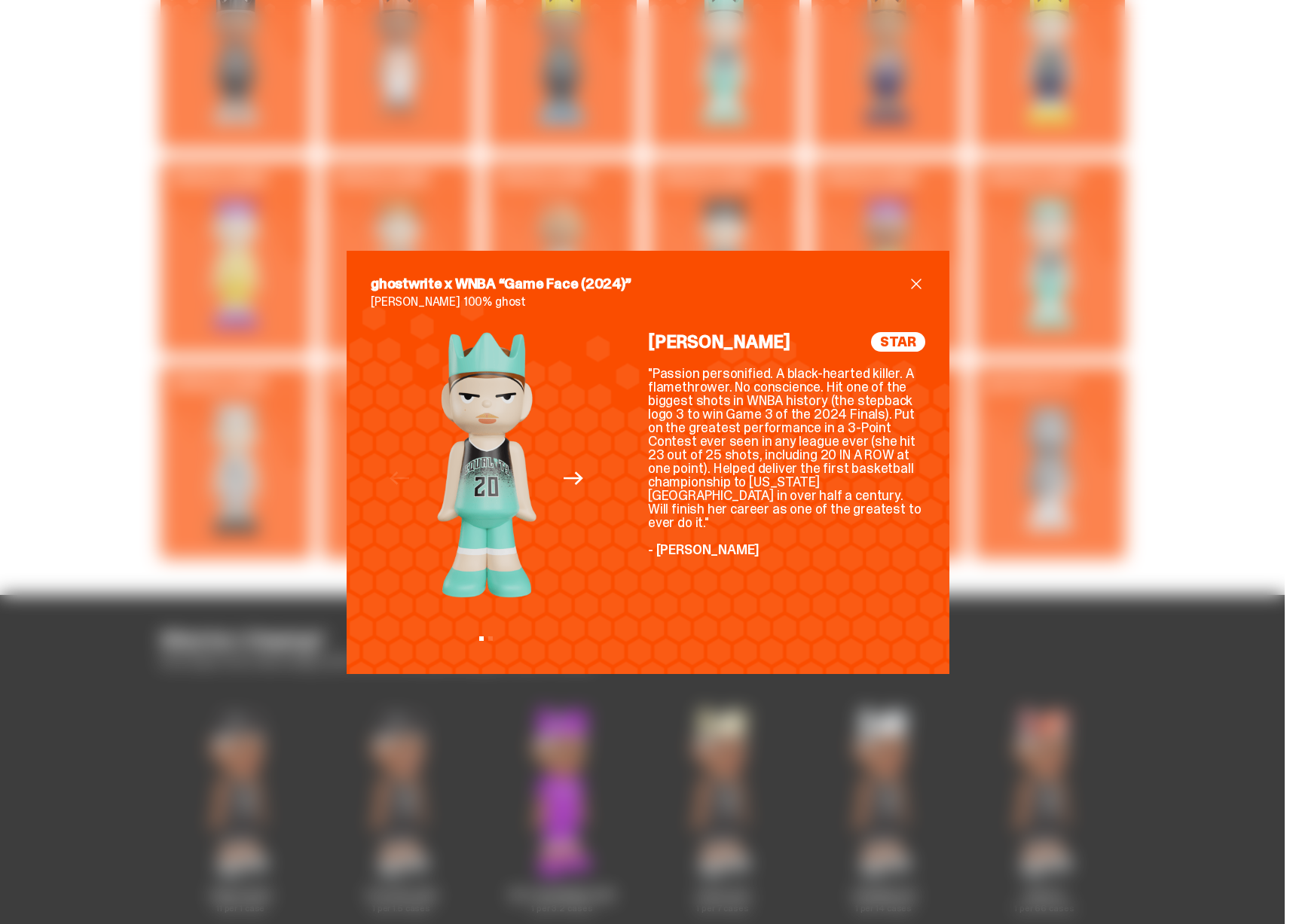
click at [1102, 273] on div "ghostwrite x WNBA “Game Face (2024)” Sabrina Ionescu 100% ghost Previous Next V…" at bounding box center [648, 462] width 1296 height 924
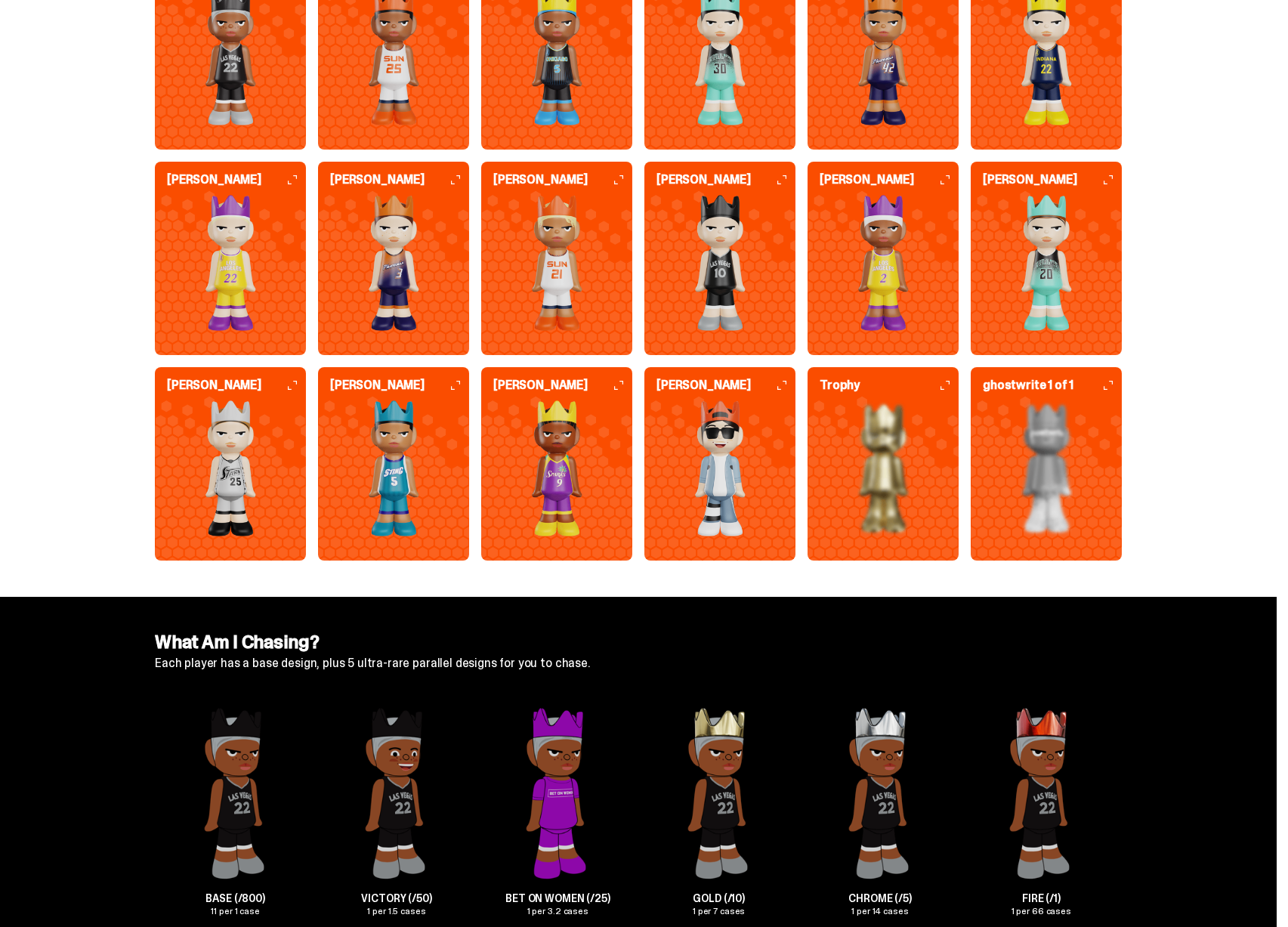
click at [269, 58] on img at bounding box center [231, 57] width 151 height 136
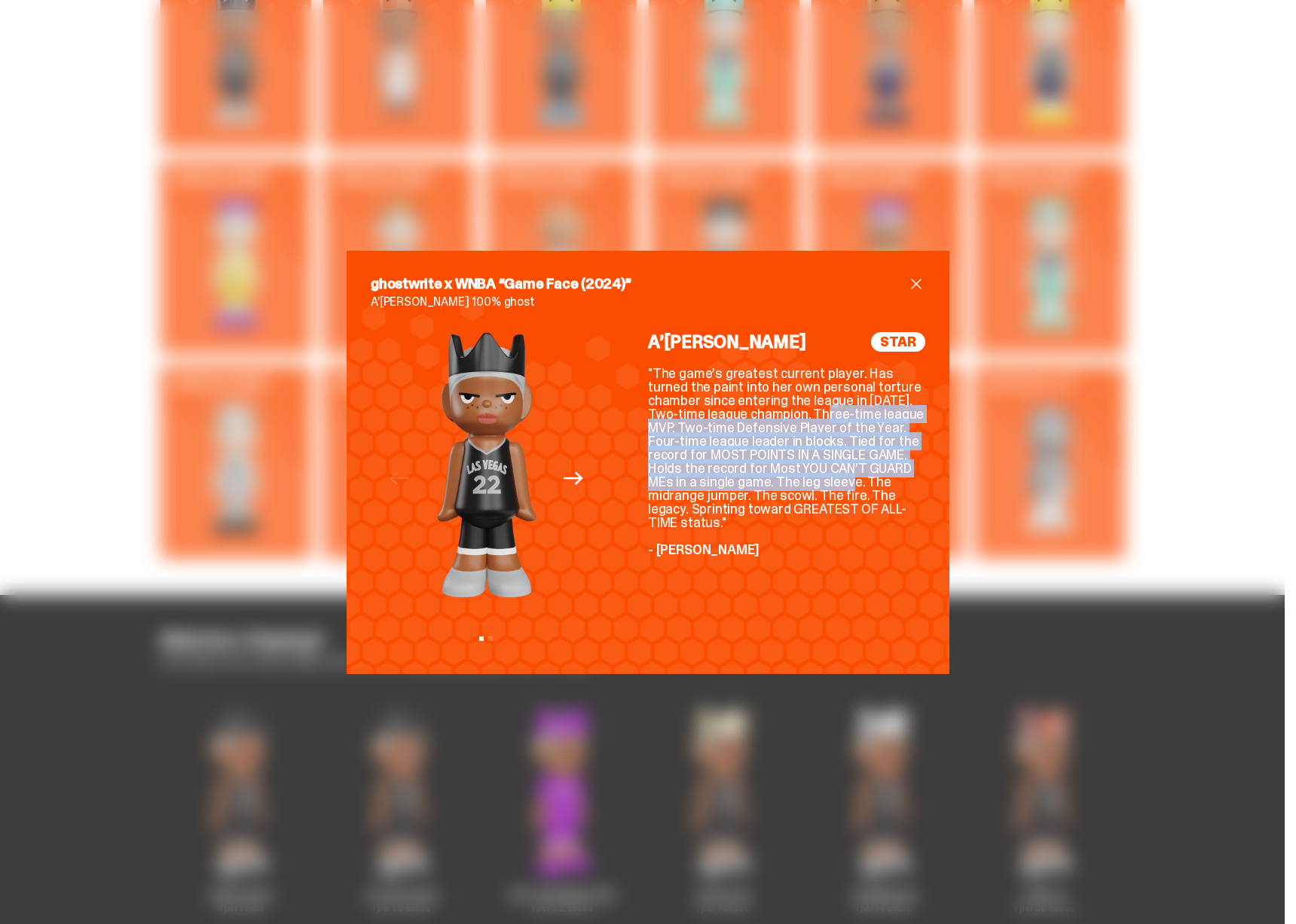
drag, startPoint x: 710, startPoint y: 415, endPoint x: 743, endPoint y: 486, distance: 78.3
click at [743, 486] on div ""The game’s greatest current player. Has turned the paint into her own personal…" at bounding box center [786, 461] width 277 height 189
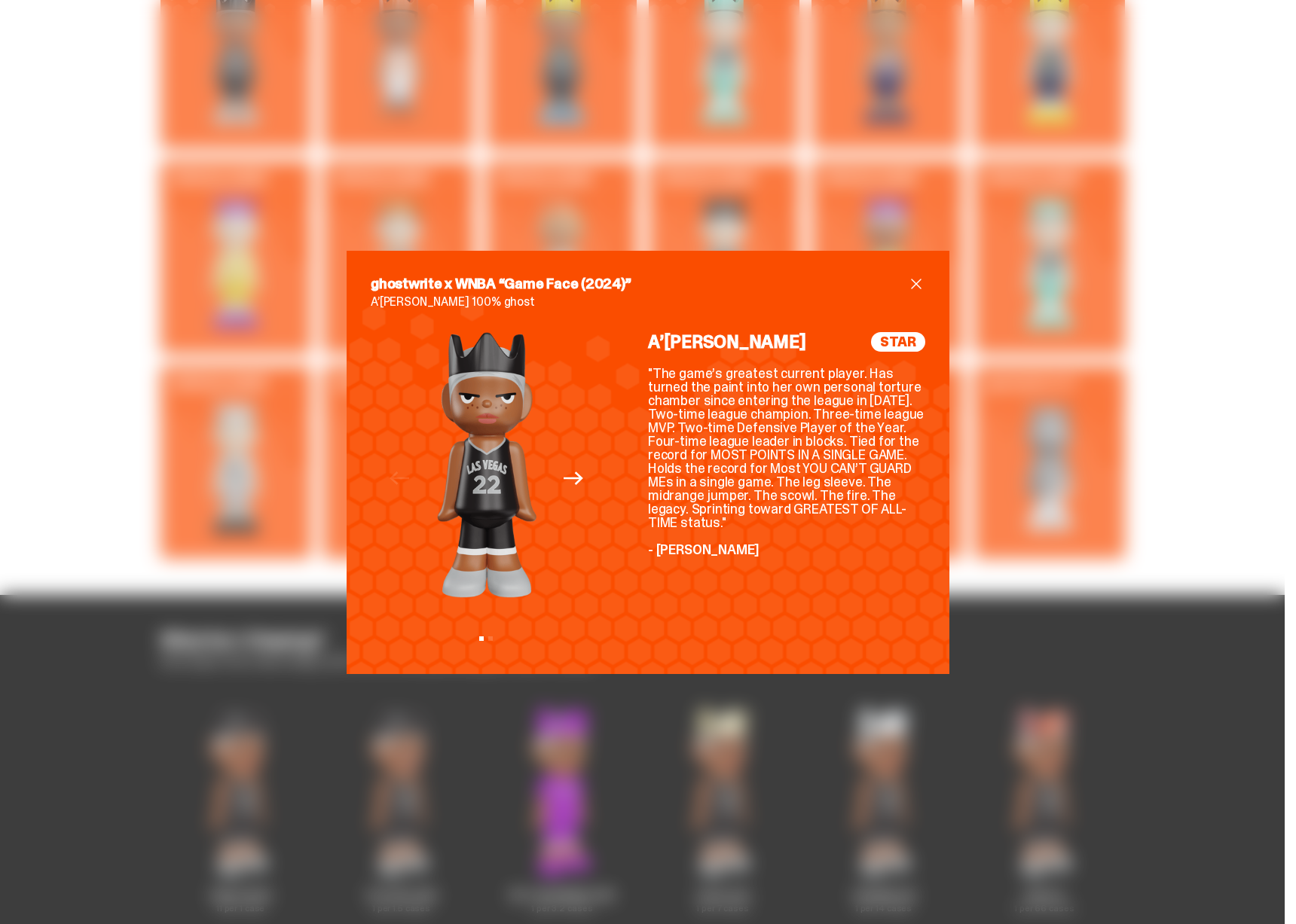
click at [417, 480] on div "Previous Next View slide 1 View slide 2" at bounding box center [487, 491] width 232 height 318
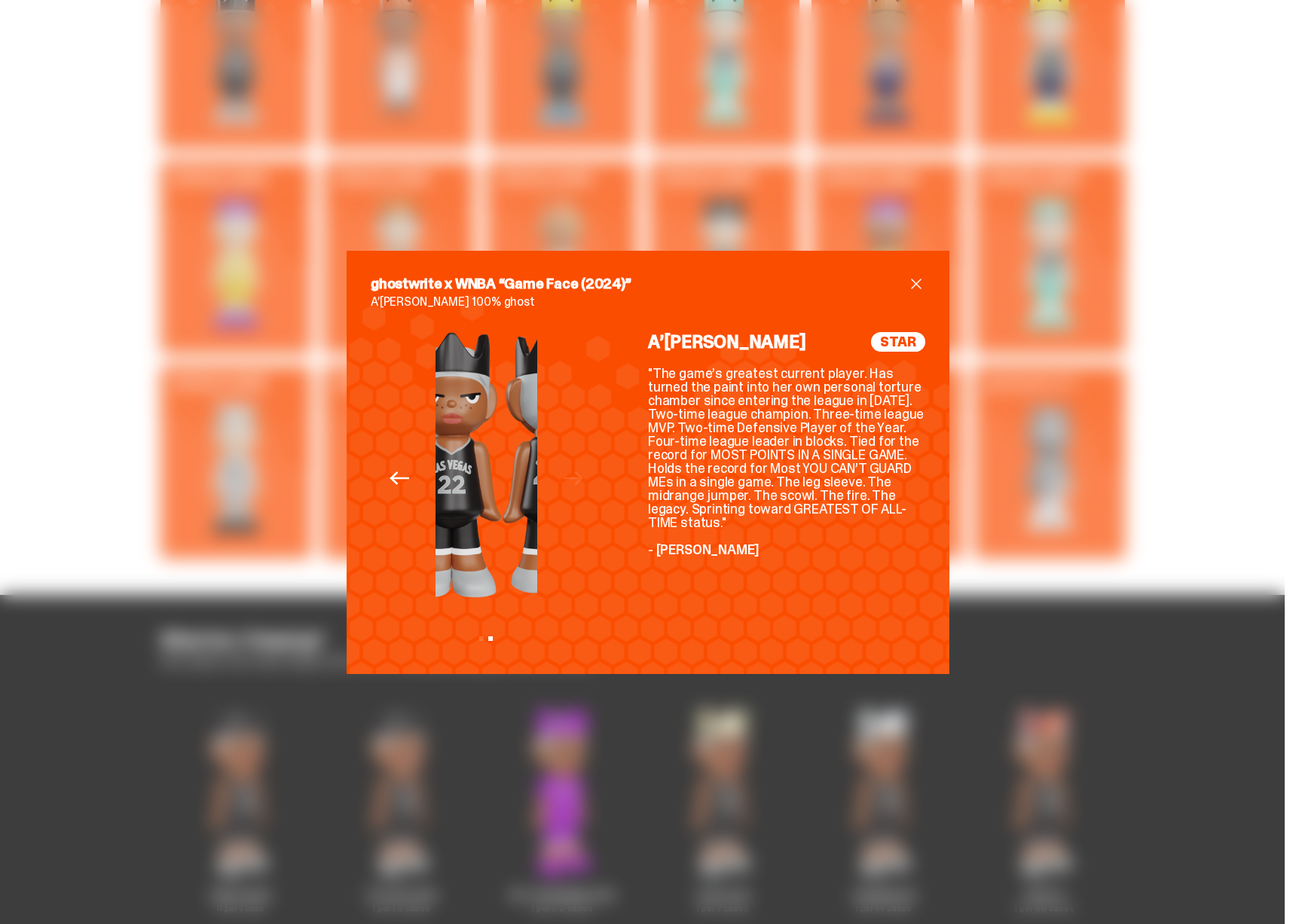
click at [591, 498] on div "Previous Next View slide 1 View slide 2" at bounding box center [487, 491] width 232 height 318
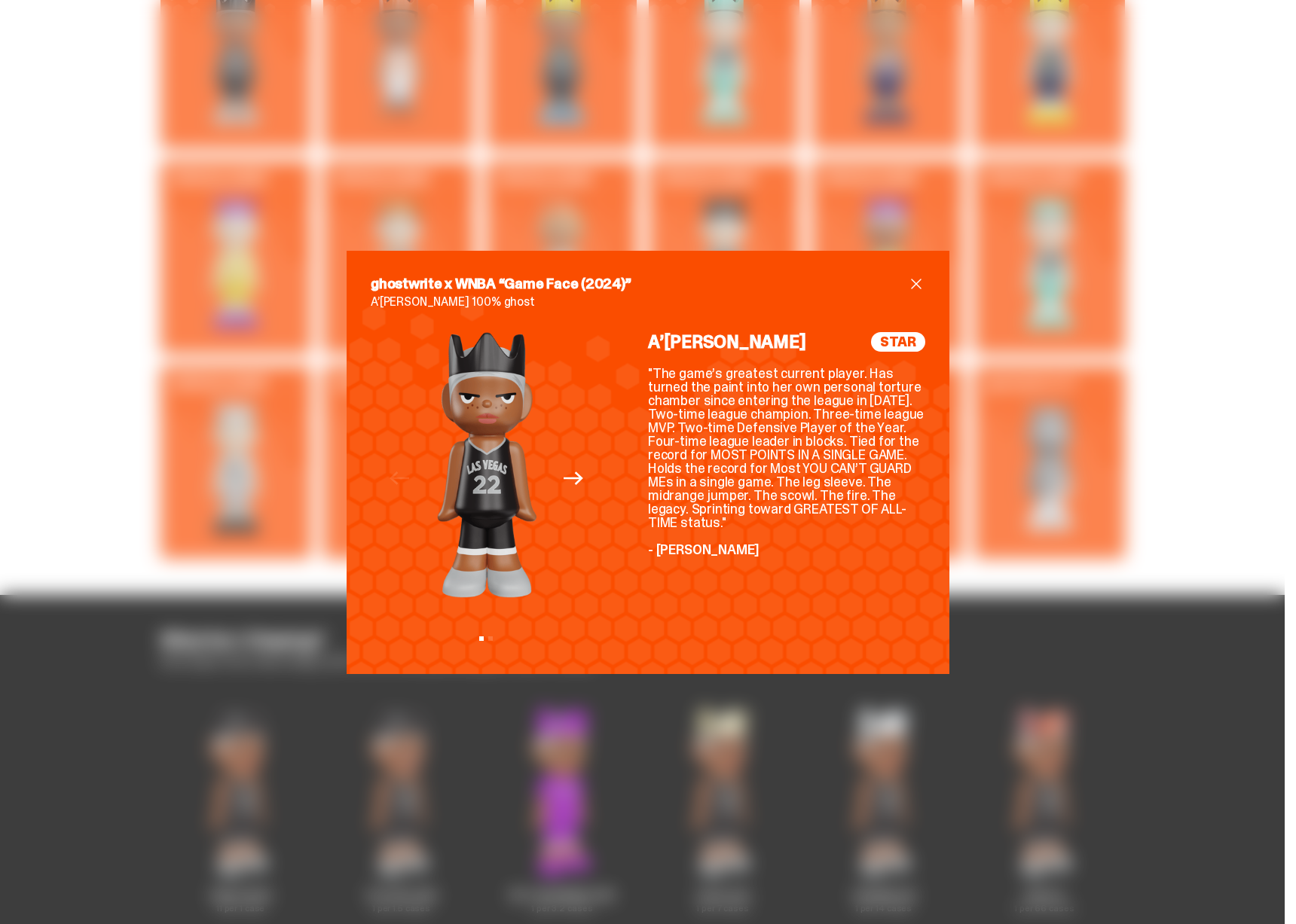
click at [975, 461] on div "ghostwrite x WNBA “Game Face (2024)” A’ja Wilson 100% ghost Previous Next View …" at bounding box center [648, 462] width 1296 height 924
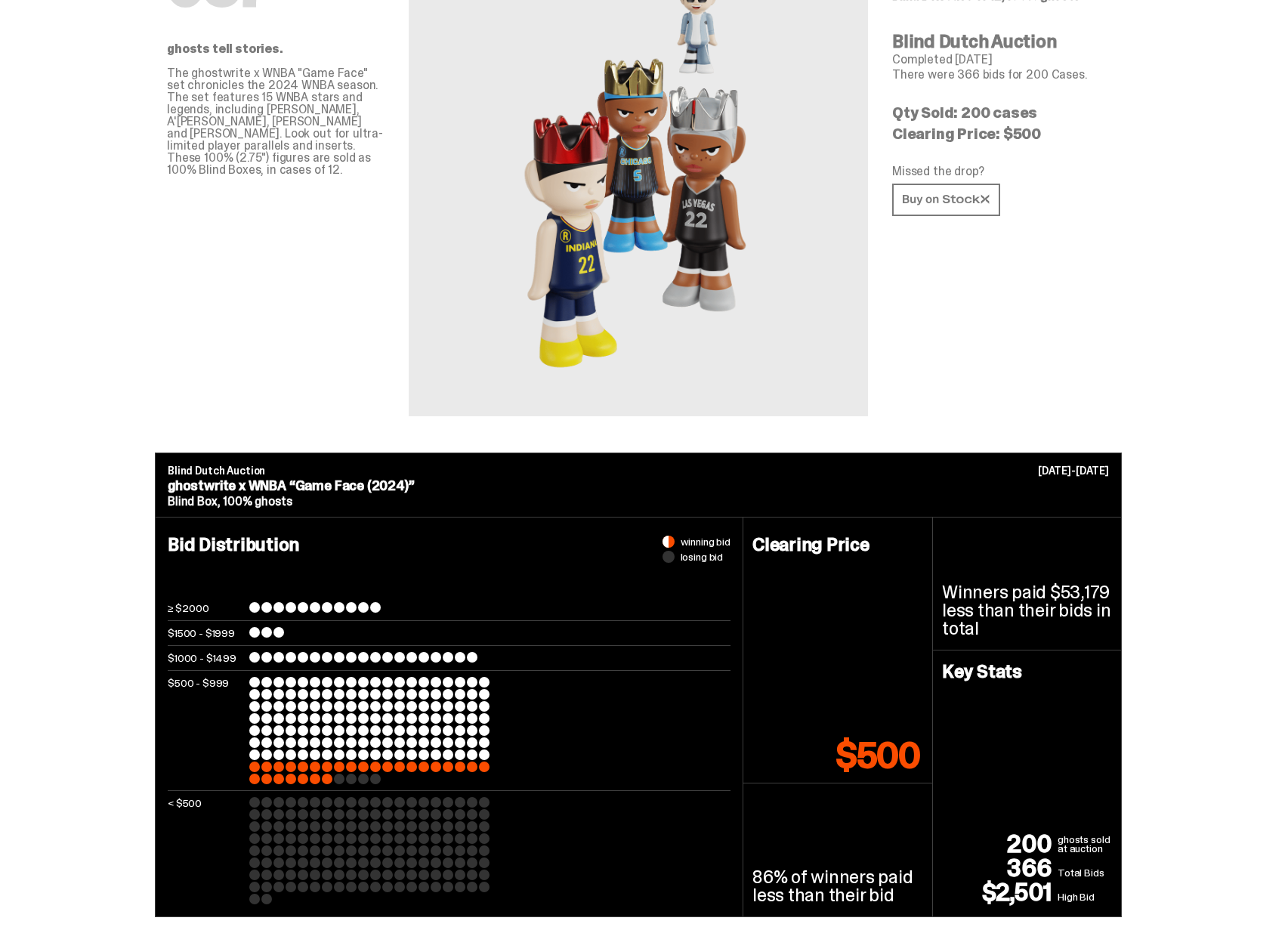
scroll to position [0, 0]
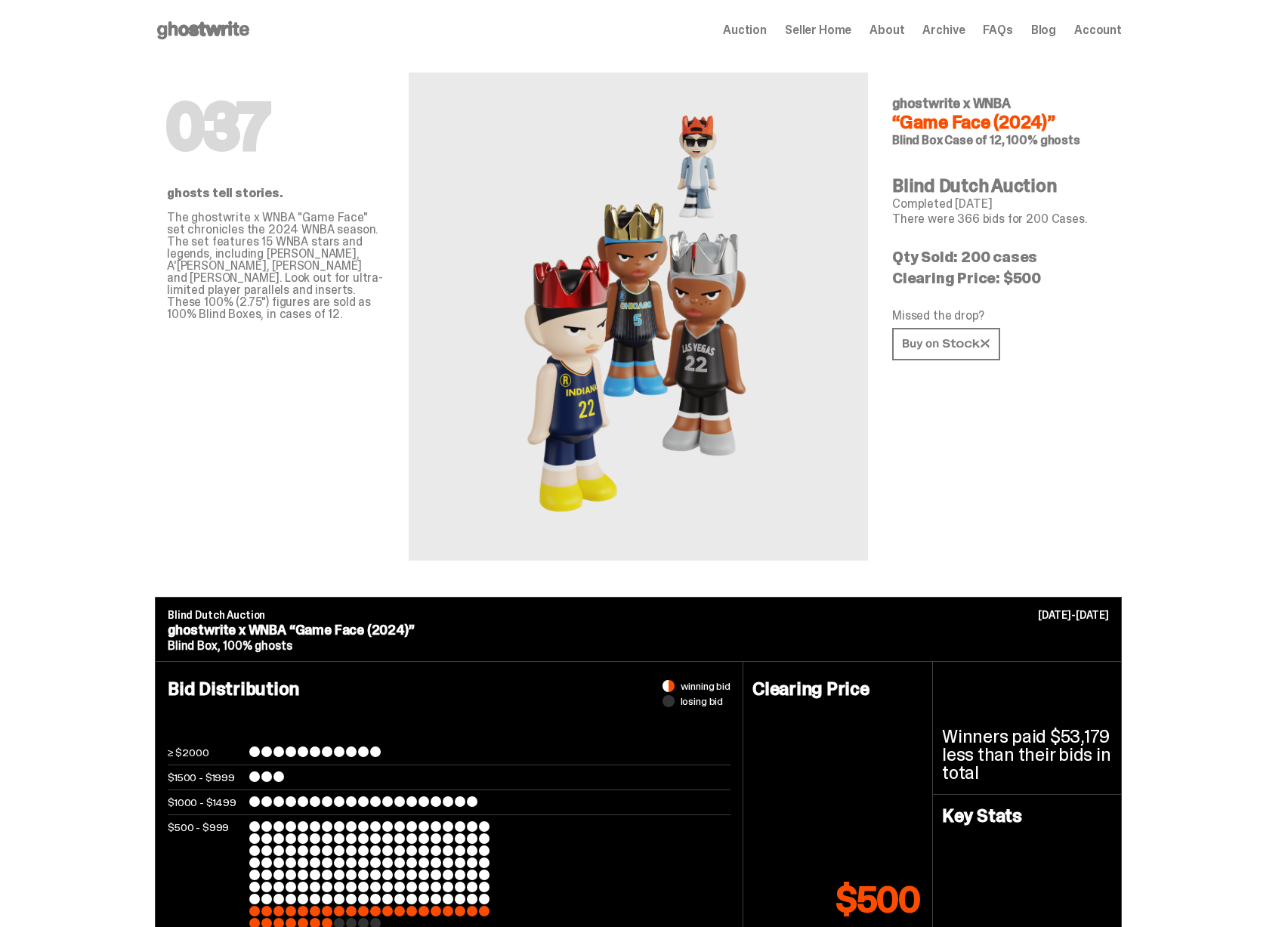
click at [229, 34] on use at bounding box center [204, 30] width 93 height 19
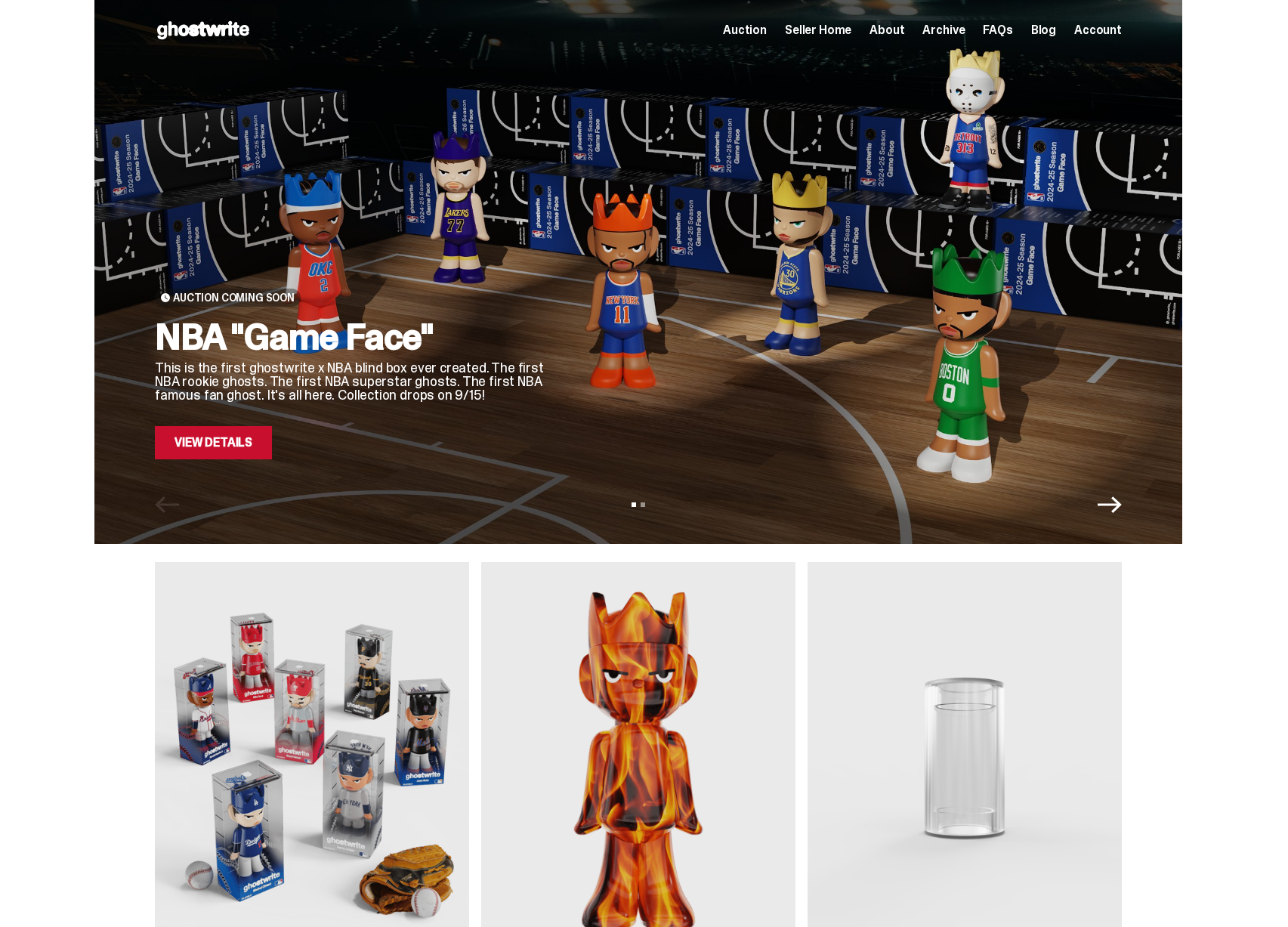
click at [269, 450] on link "View Details" at bounding box center [213, 442] width 117 height 34
